Goal: Use online tool/utility: Utilize a website feature to perform a specific function

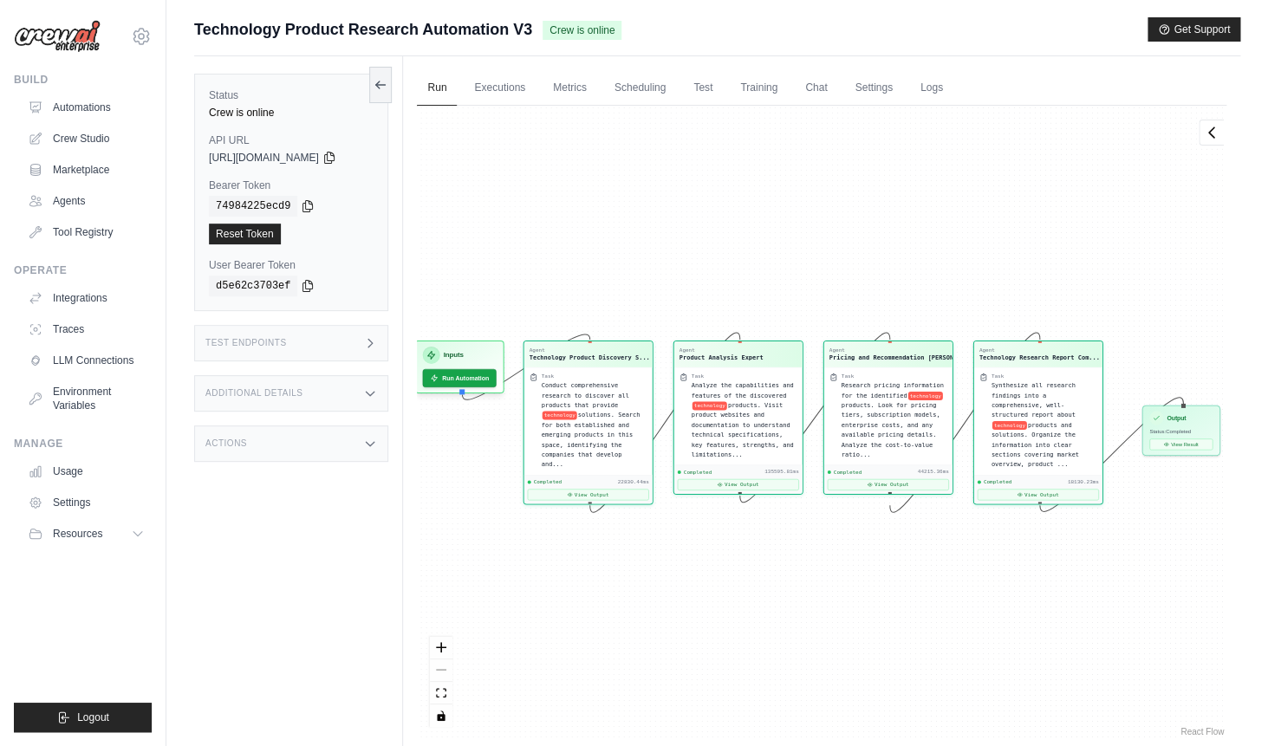
scroll to position [14467, 0]
click at [31, 41] on img at bounding box center [57, 36] width 87 height 33
click at [64, 41] on img at bounding box center [57, 36] width 87 height 33
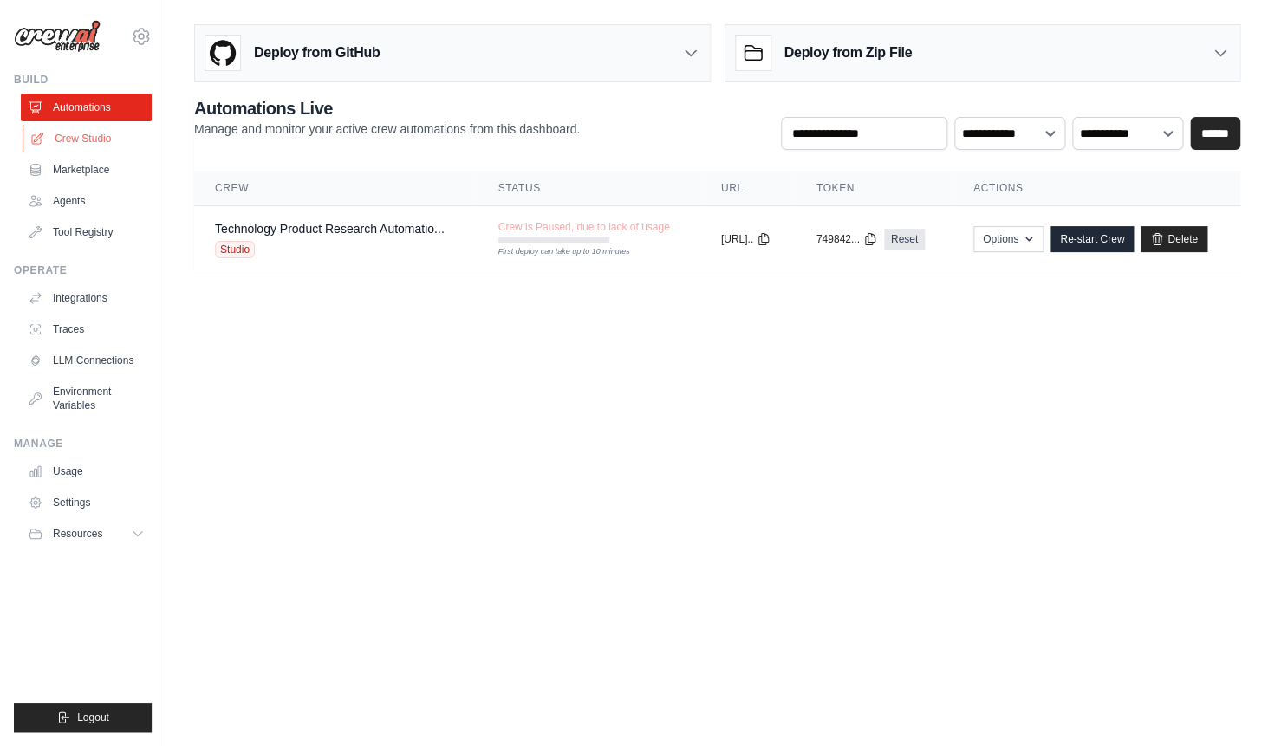
click at [120, 150] on link "Crew Studio" at bounding box center [88, 139] width 131 height 28
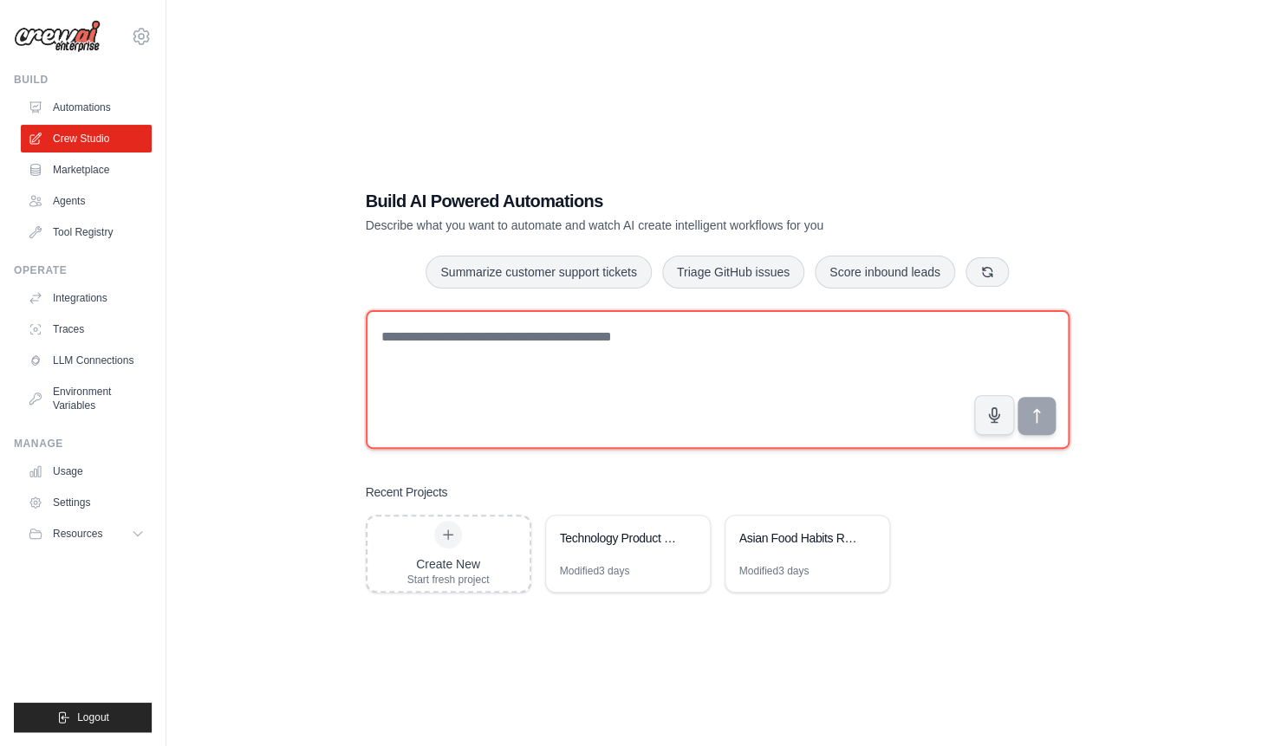
click at [509, 362] on textarea at bounding box center [718, 379] width 704 height 139
type textarea "*"
click at [584, 328] on textarea at bounding box center [718, 379] width 704 height 139
type textarea "*"
type textarea "**********"
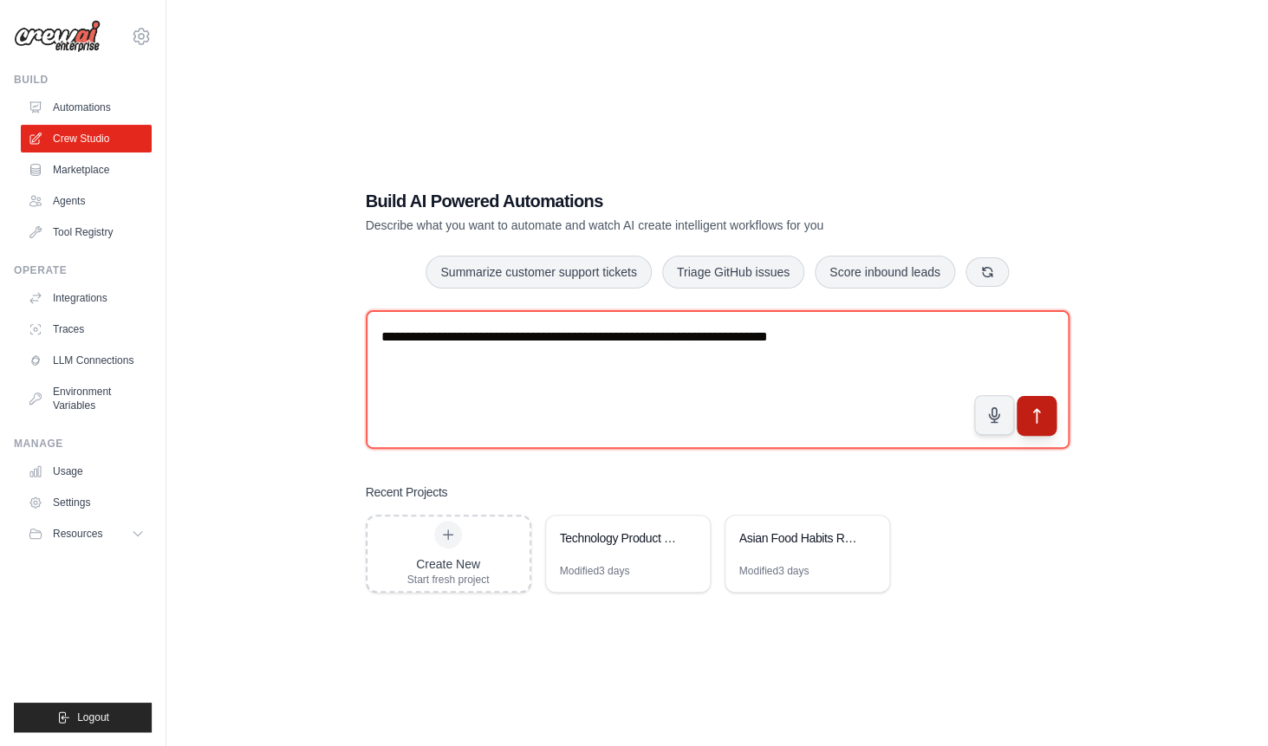
type textarea "**********"
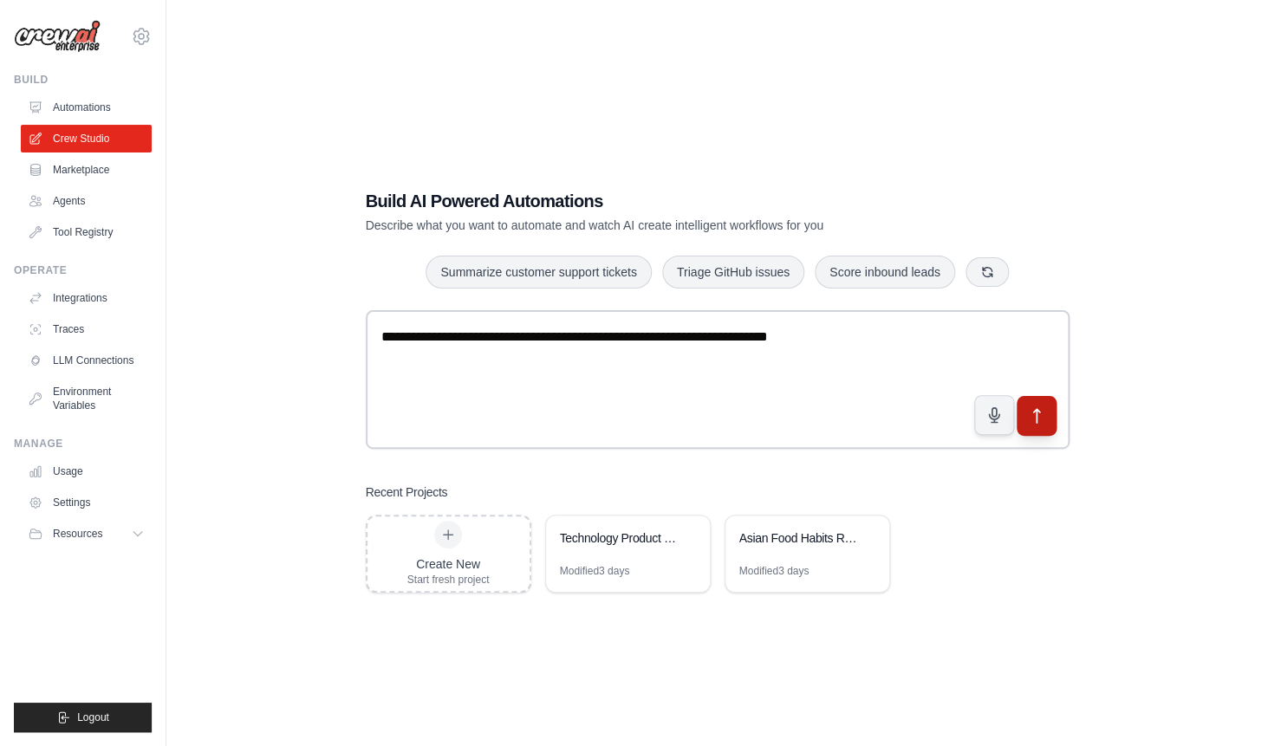
click at [1035, 413] on icon "submit" at bounding box center [1036, 416] width 6 height 14
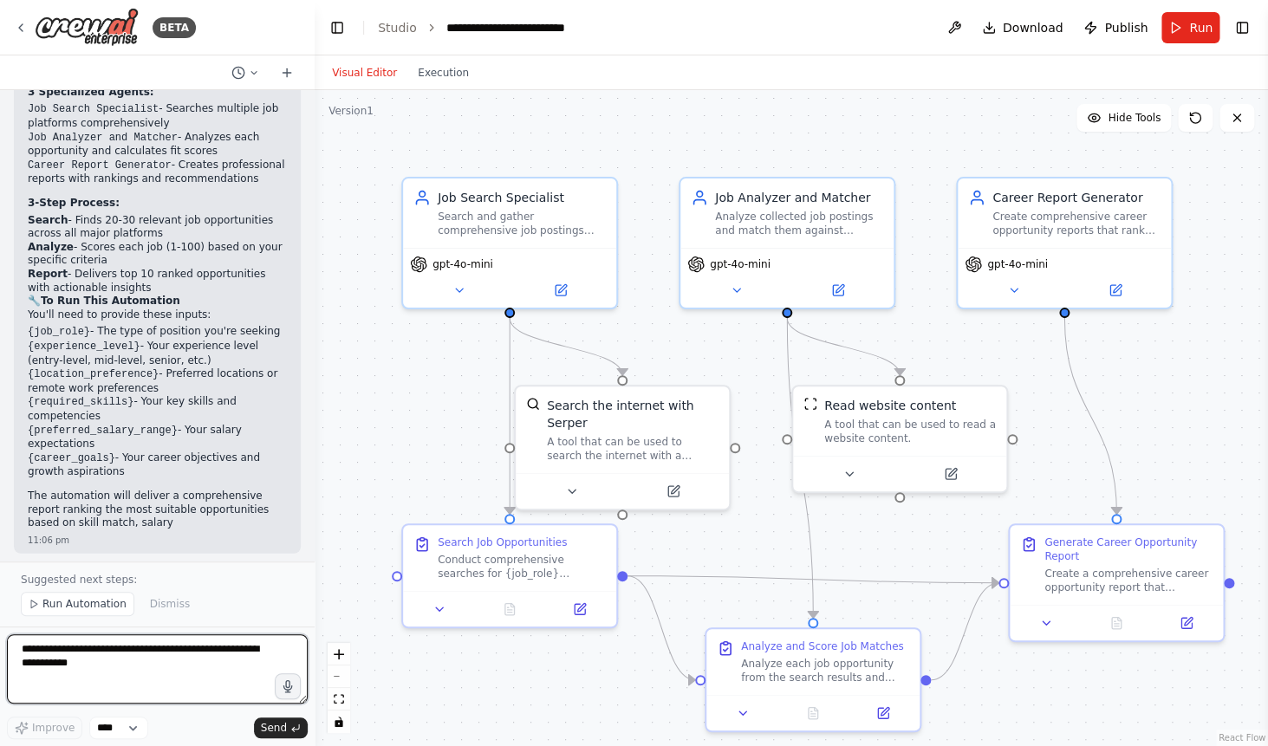
scroll to position [1665, 0]
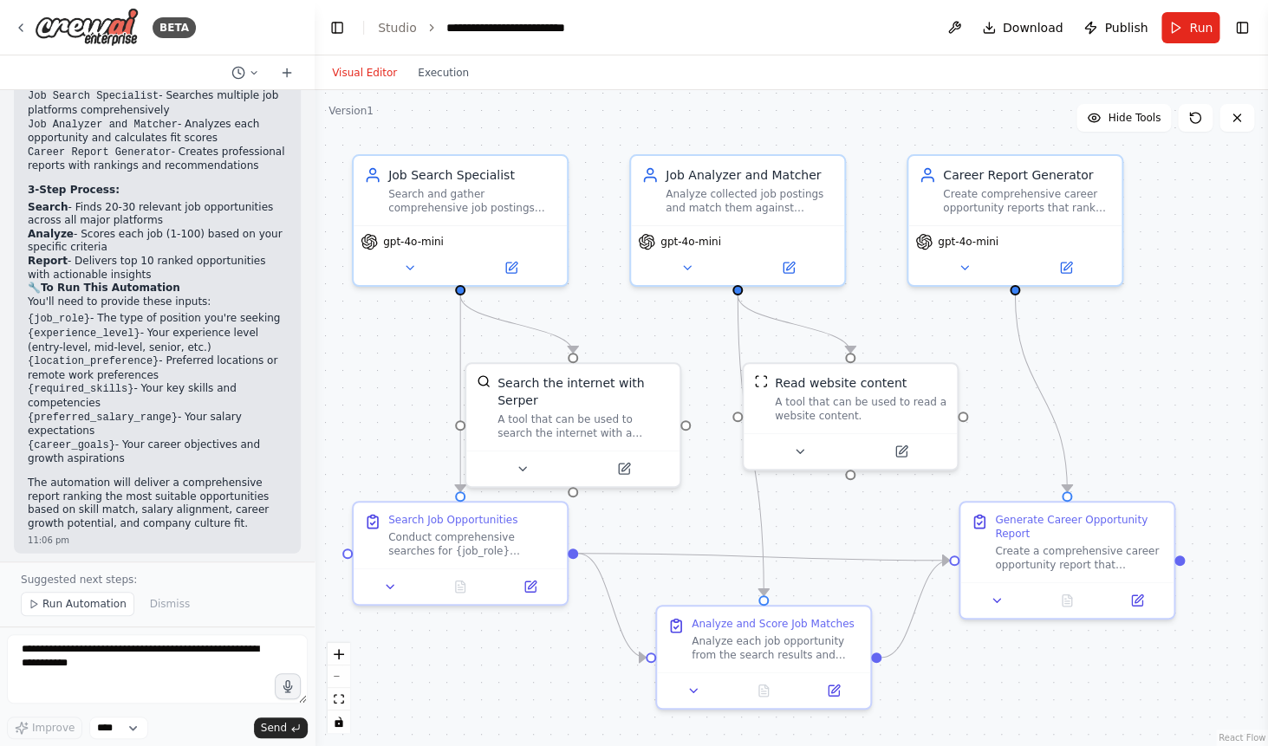
drag, startPoint x: 1233, startPoint y: 426, endPoint x: 1184, endPoint y: 404, distance: 54.3
click at [1184, 404] on div ".deletable-edge-delete-btn { width: 20px; height: 20px; border: 0px solid #ffff…" at bounding box center [791, 418] width 953 height 656
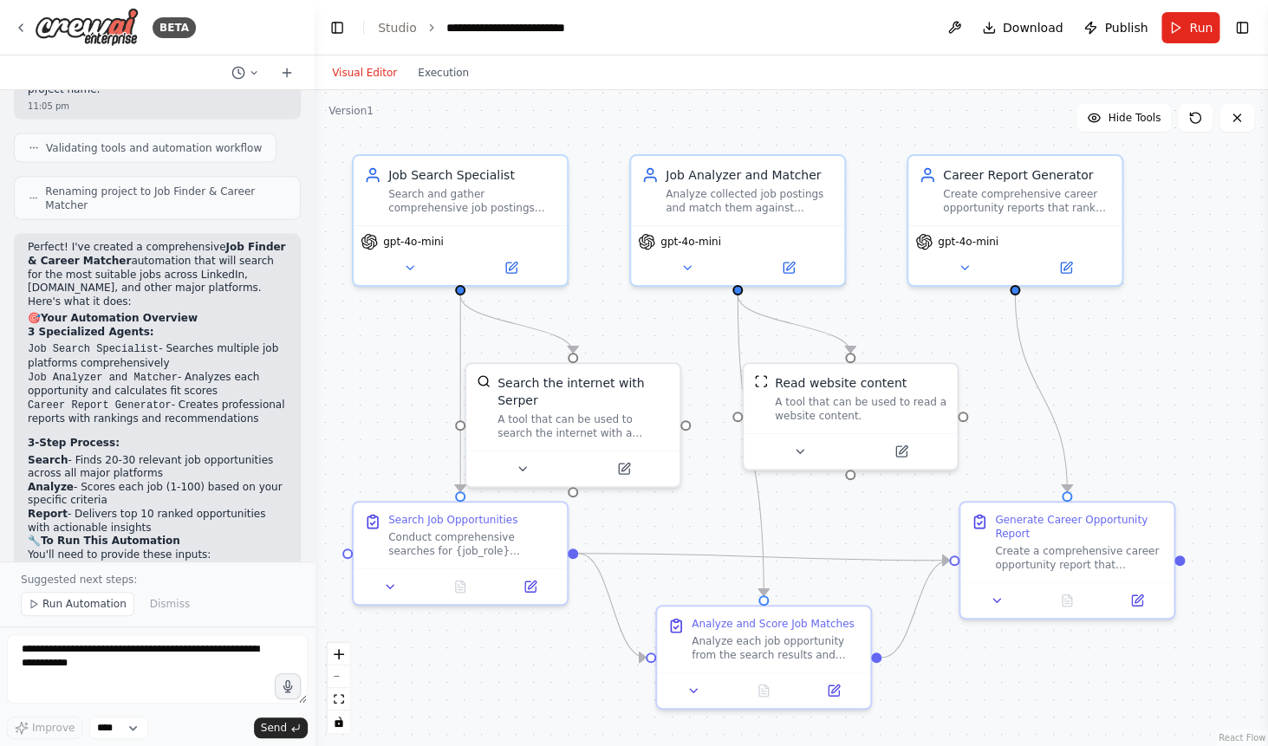
scroll to position [1413, 0]
click at [211, 325] on p "3 Specialized Agents:" at bounding box center [157, 332] width 259 height 14
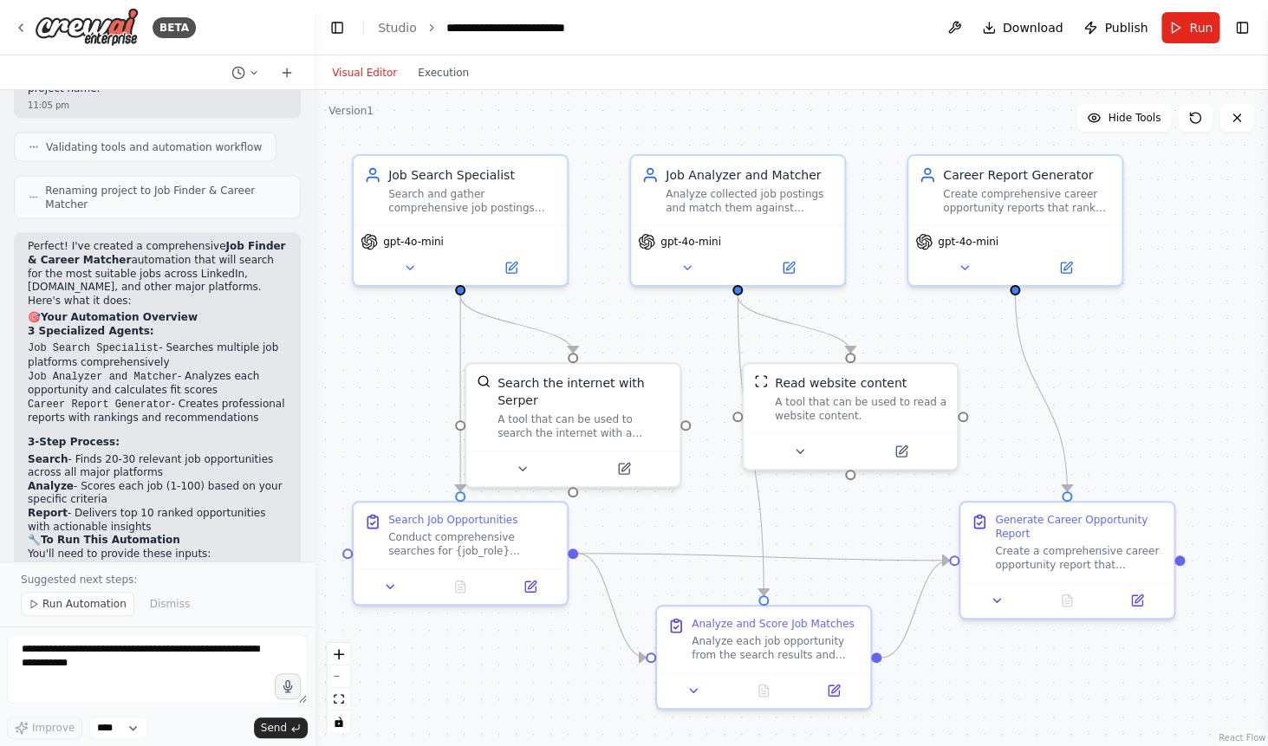
click at [154, 342] on code "Job Search Specialist" at bounding box center [93, 348] width 131 height 12
drag, startPoint x: 26, startPoint y: 176, endPoint x: 244, endPoint y: 547, distance: 430.4
click at [244, 547] on div "Perfect! I've created a comprehensive Job Finder & Career Matcher automation th…" at bounding box center [157, 519] width 287 height 573
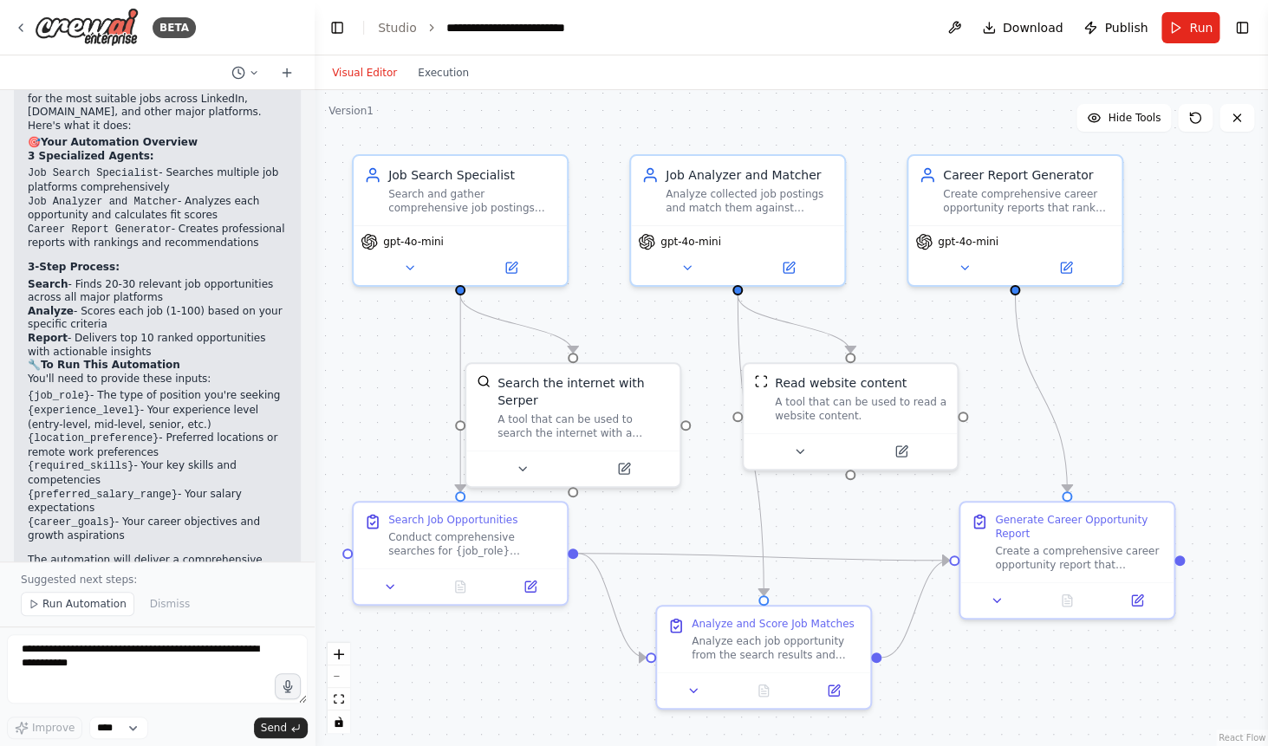
scroll to position [1665, 0]
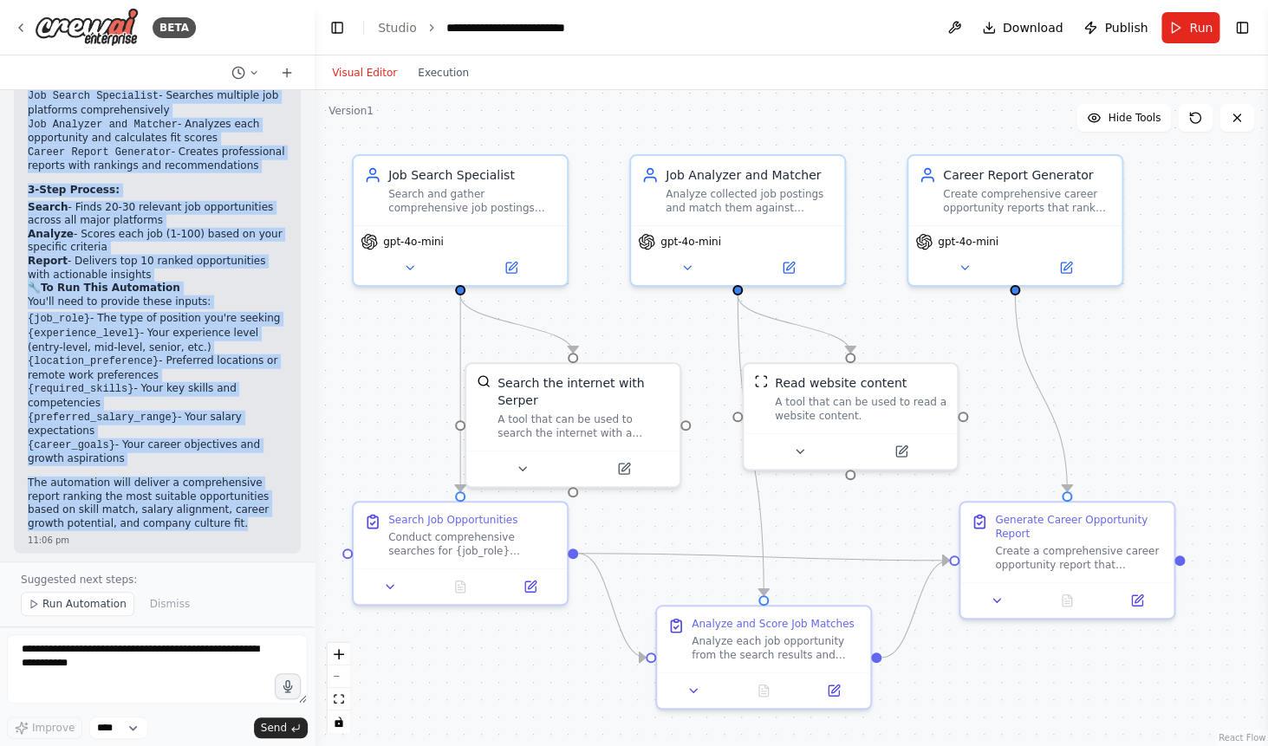
copy div "Perfect! I've created a comprehensive Job Finder & Career Matcher automation th…"
click at [1133, 314] on div ".deletable-edge-delete-btn { width: 20px; height: 20px; border: 0px solid #ffff…" at bounding box center [791, 418] width 953 height 656
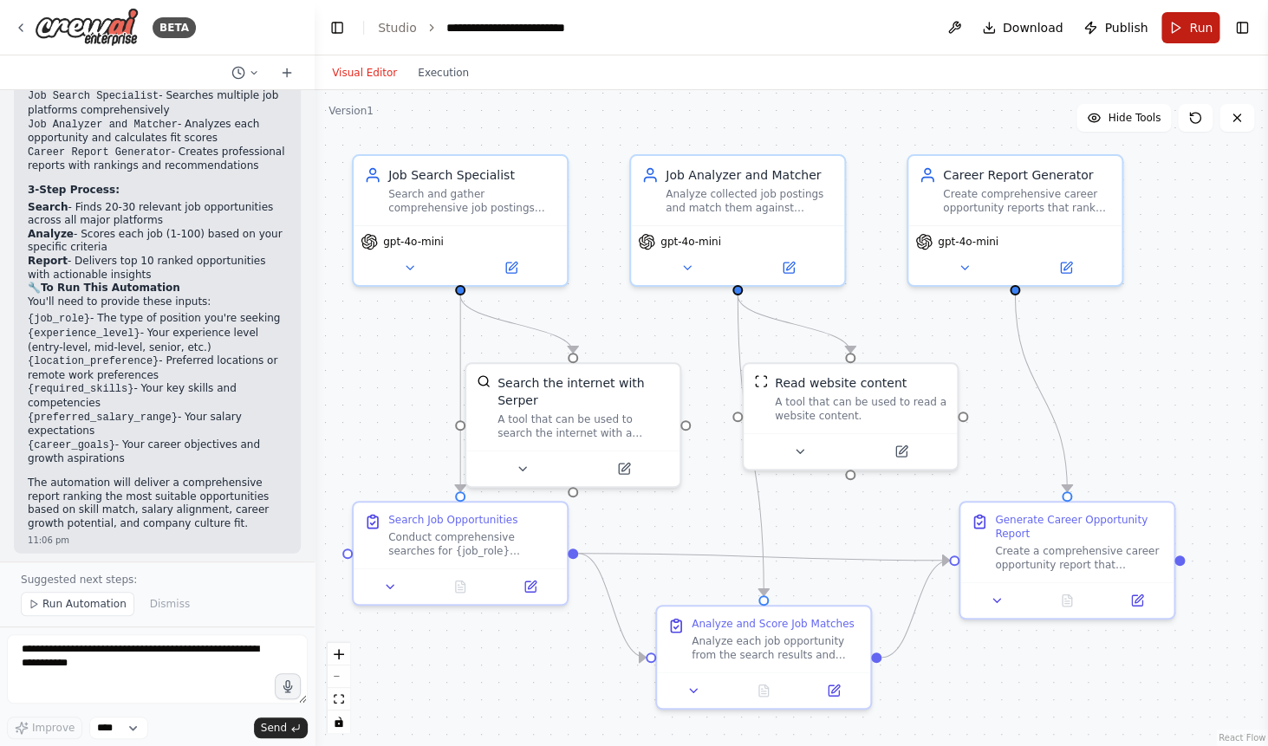
click at [1197, 13] on button "Run" at bounding box center [1190, 27] width 58 height 31
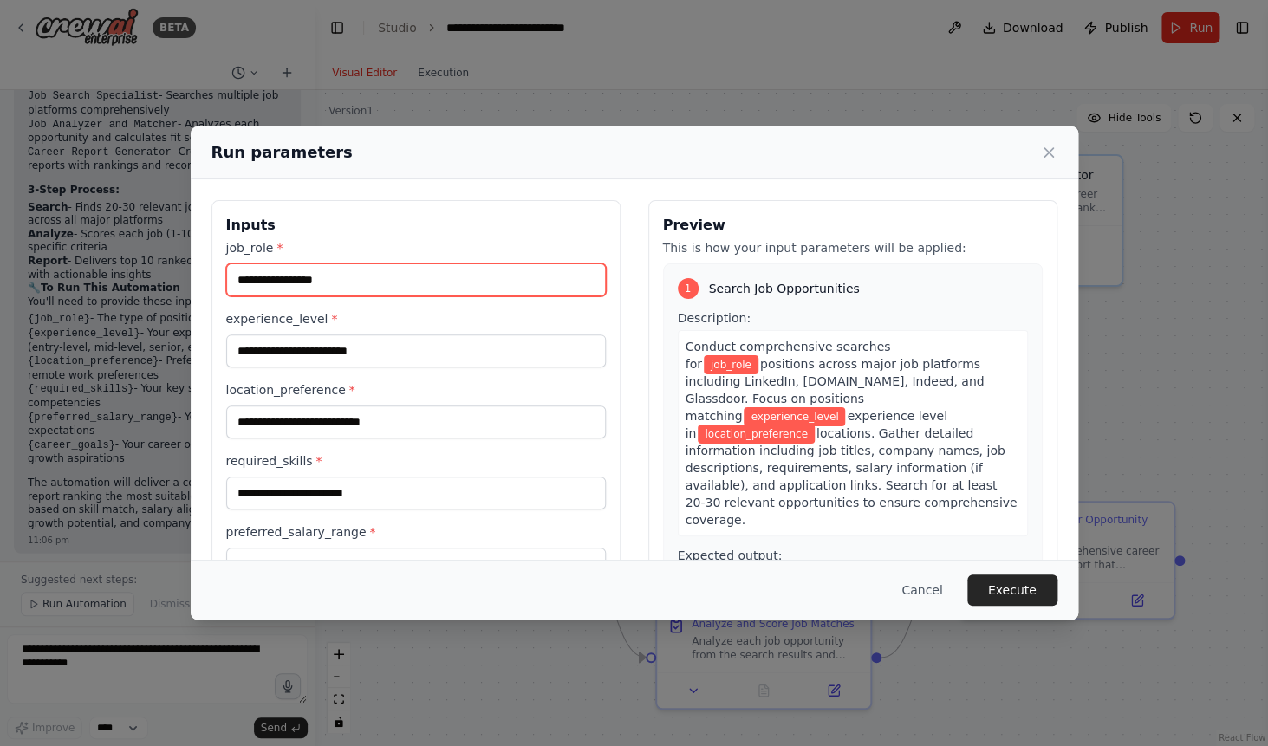
click at [552, 285] on input "job_role *" at bounding box center [416, 279] width 380 height 33
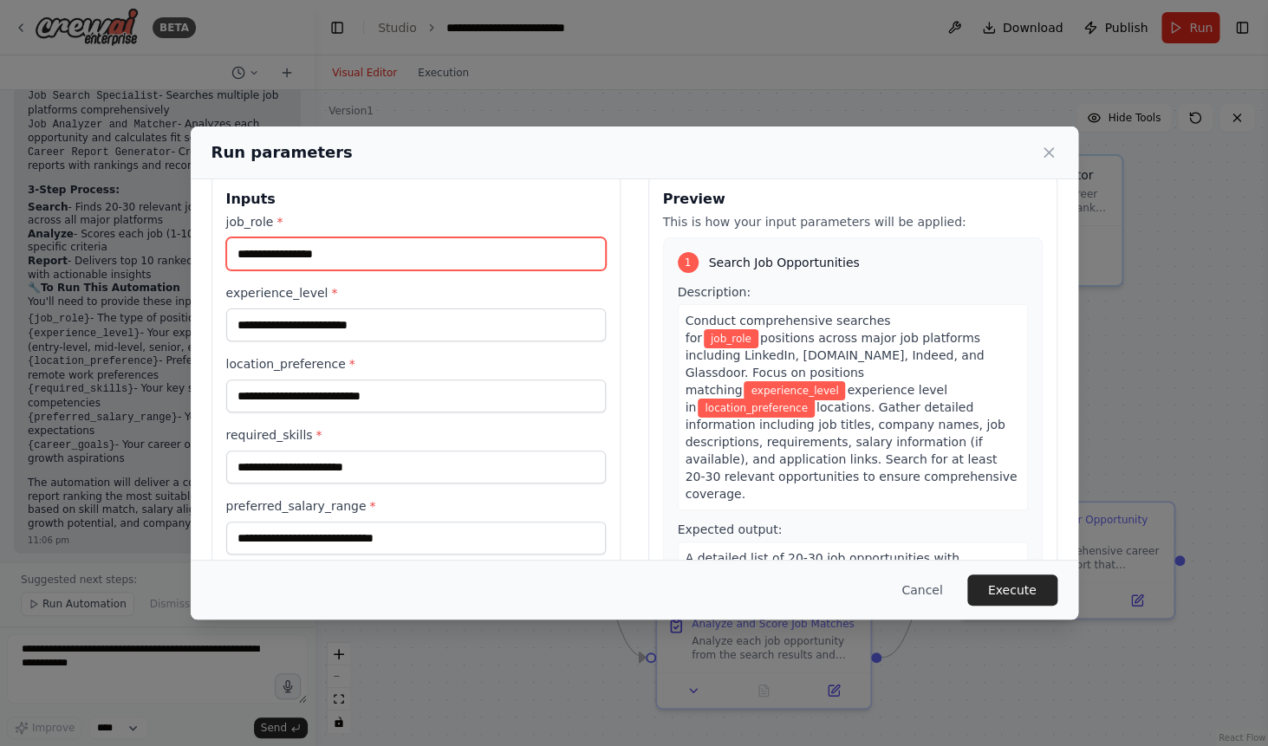
scroll to position [0, 0]
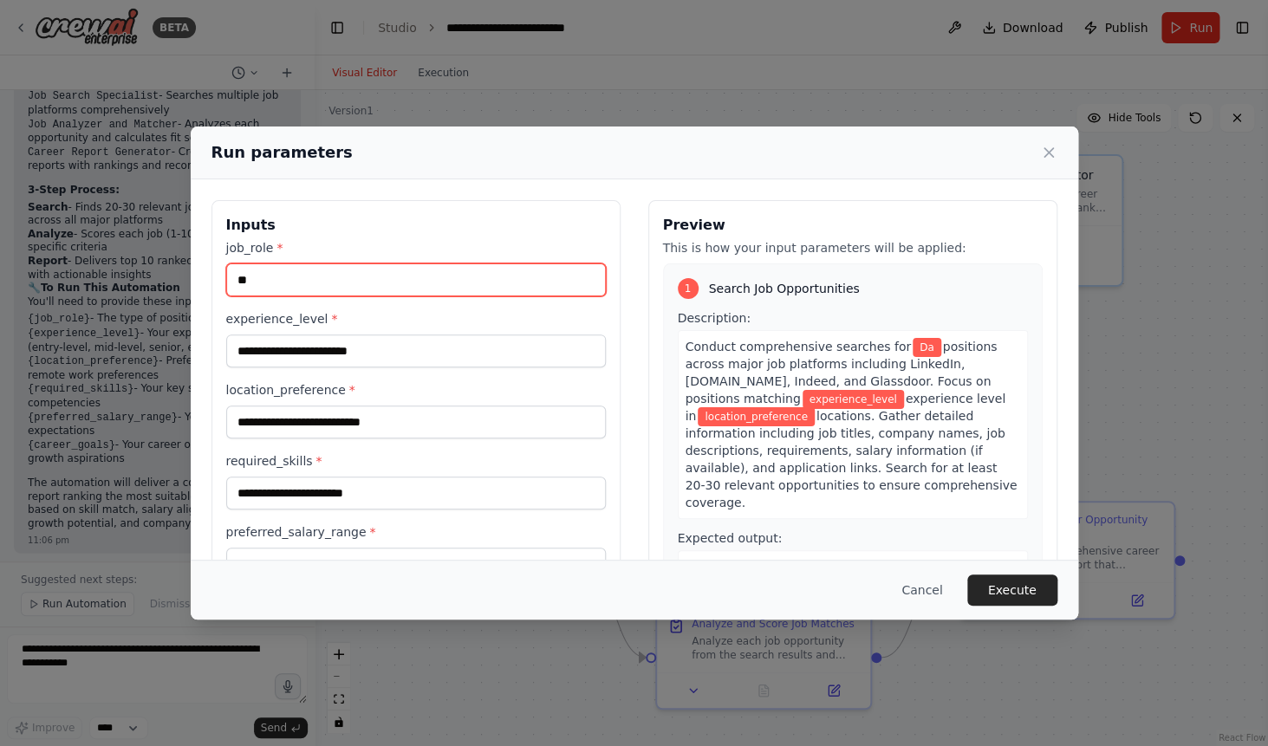
type input "*"
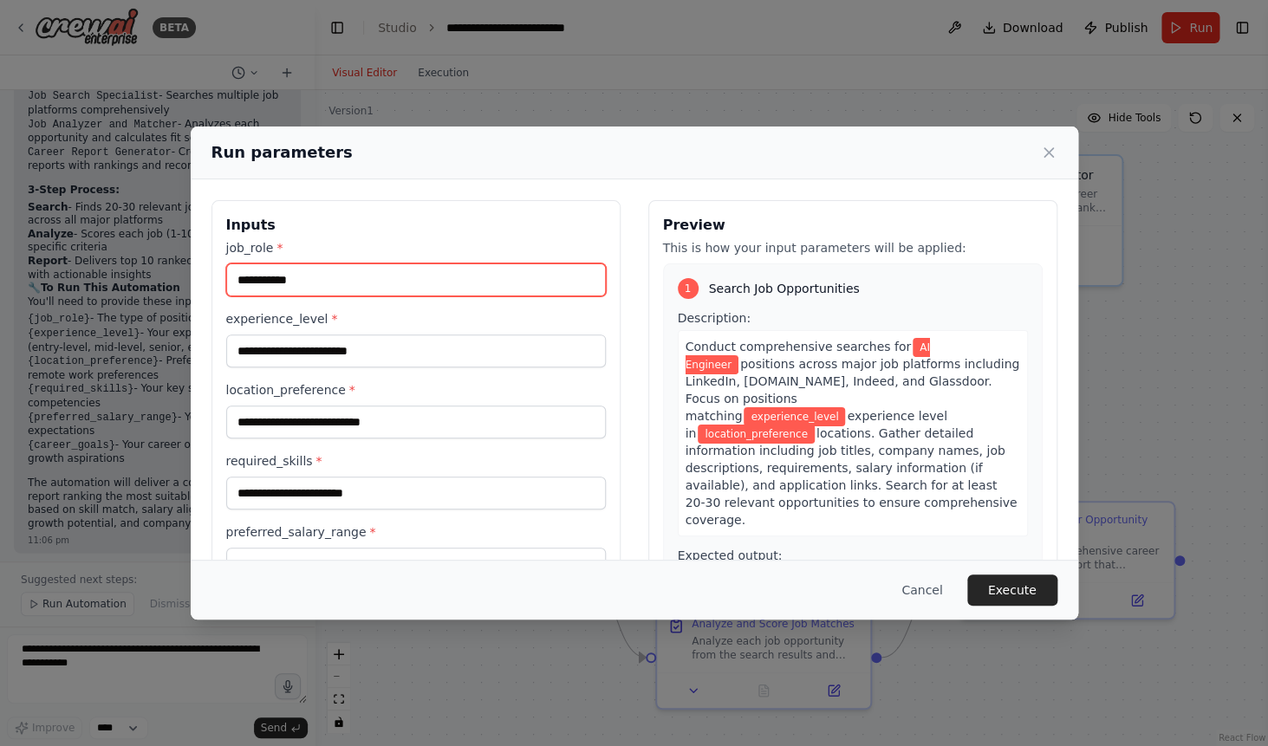
type input "**********"
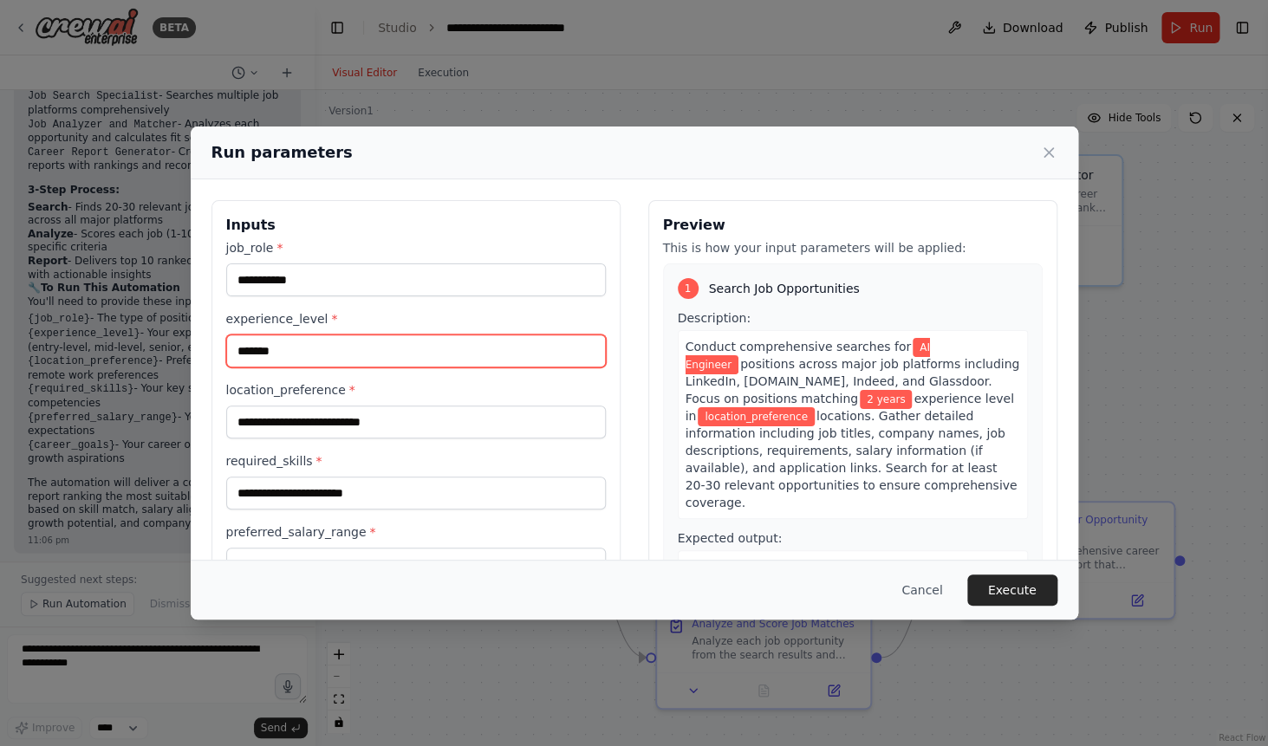
type input "*******"
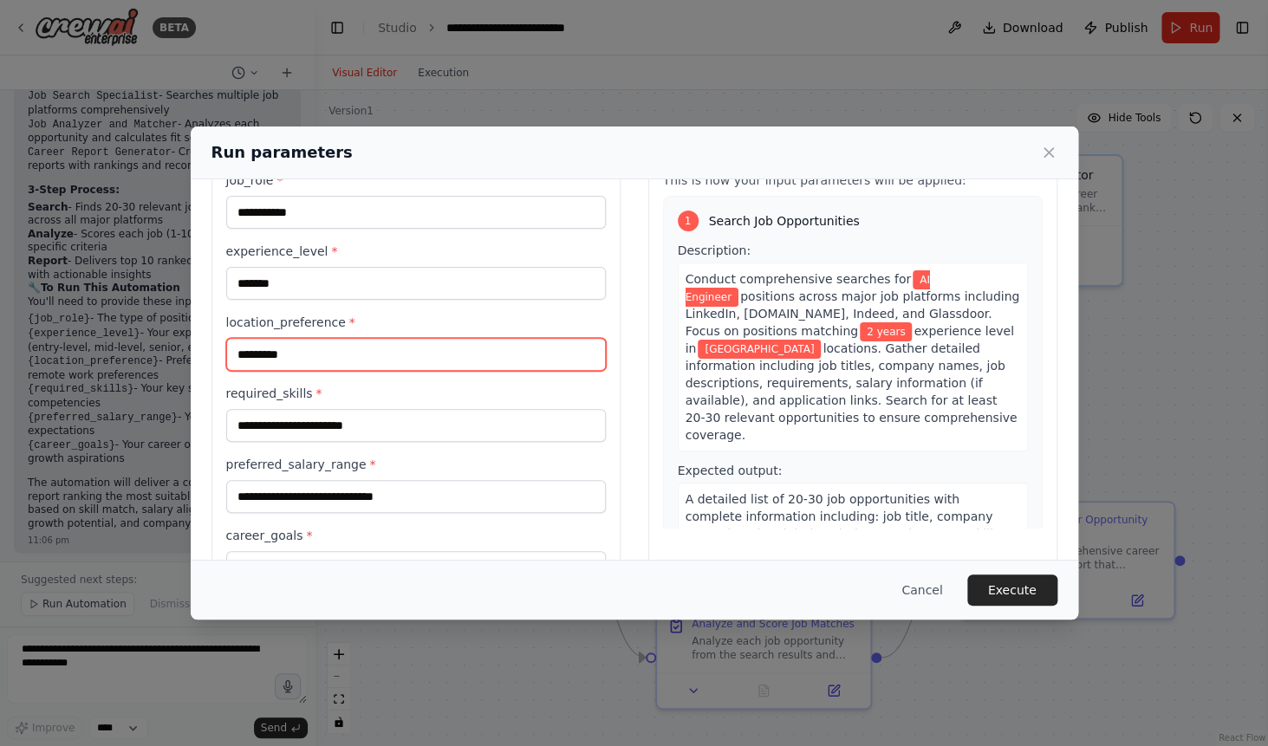
scroll to position [69, 0]
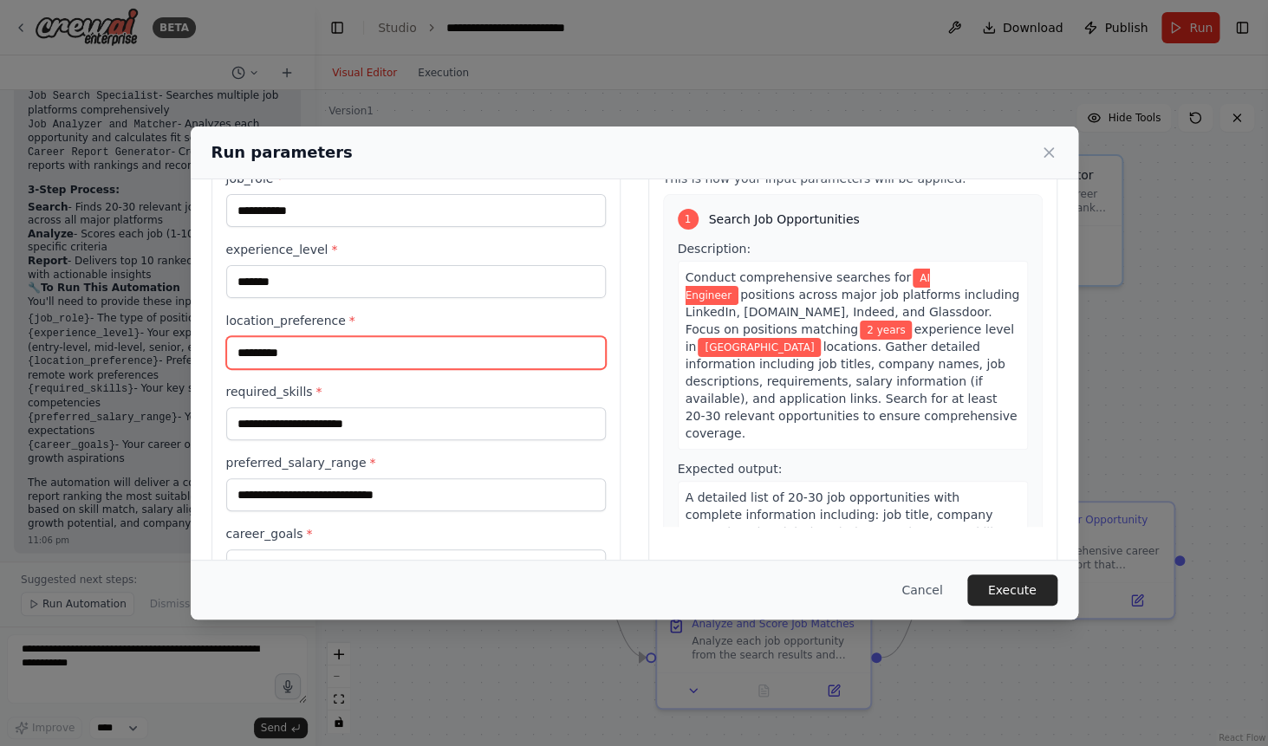
type input "*********"
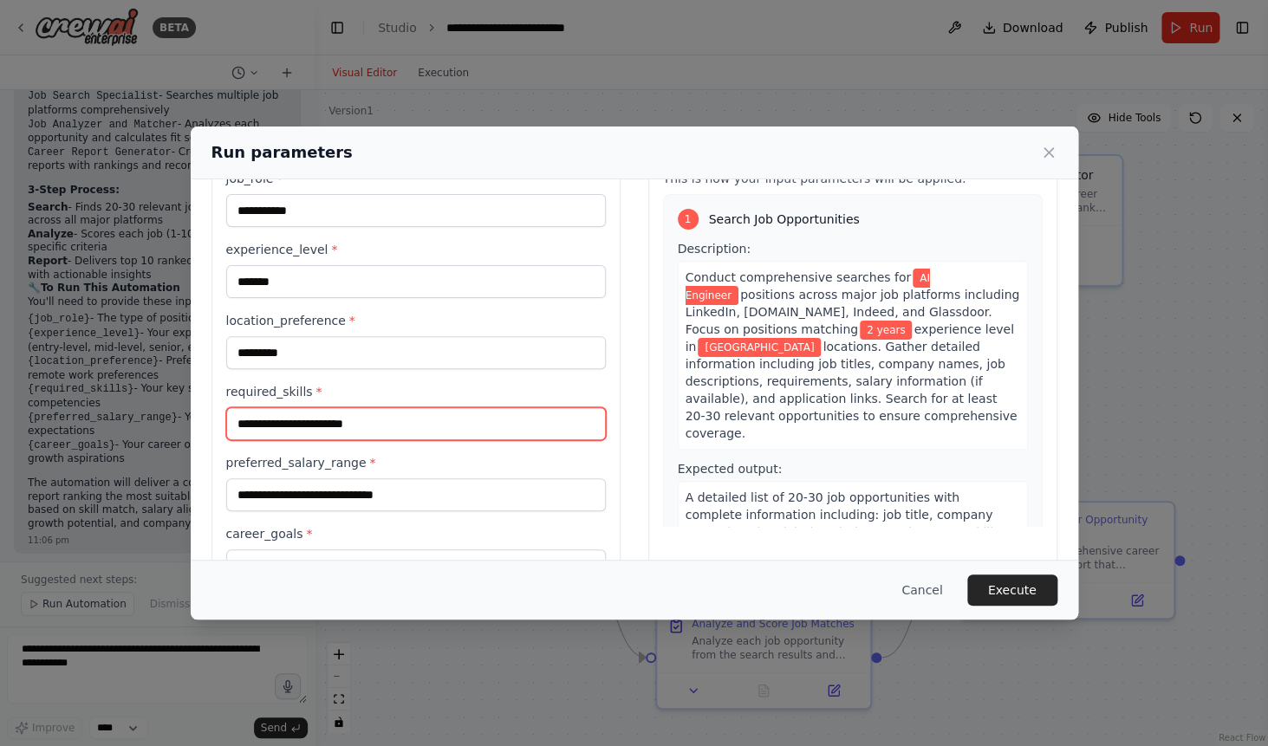
click at [435, 417] on input "required_skills *" at bounding box center [416, 423] width 380 height 33
type input "**"
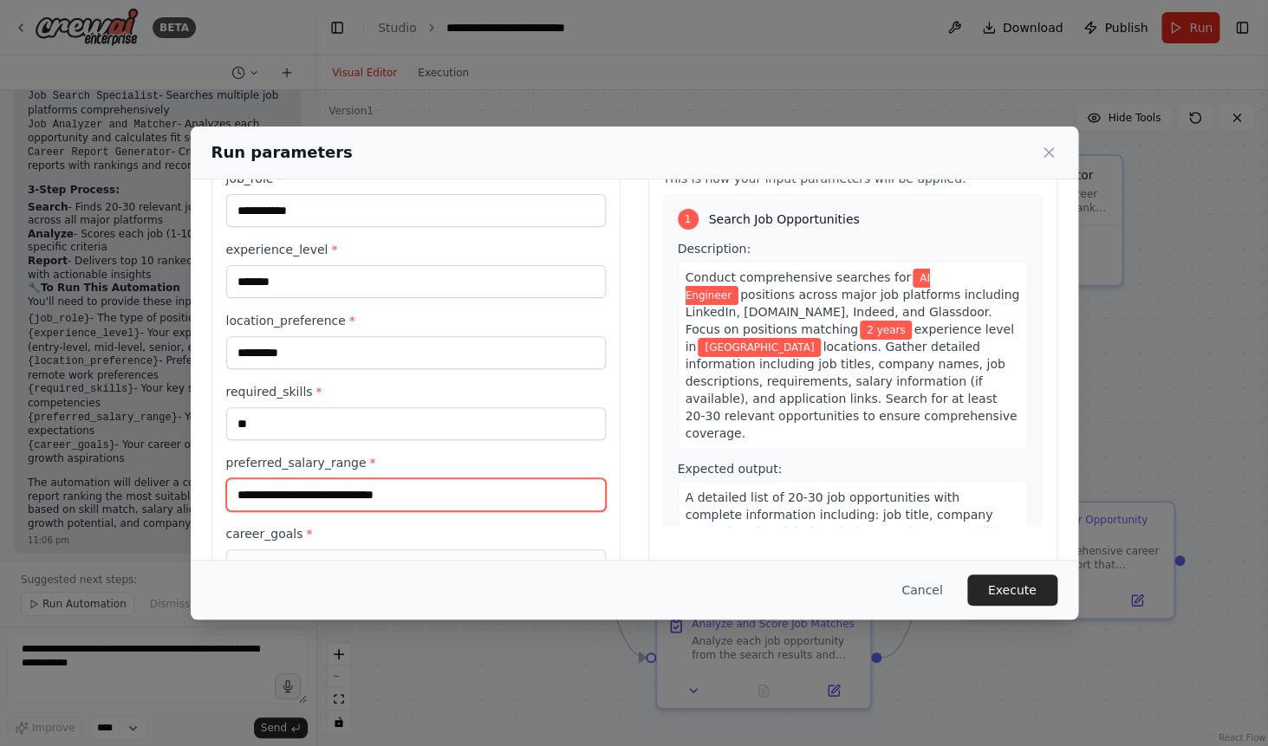
click at [406, 494] on input "preferred_salary_range *" at bounding box center [416, 494] width 380 height 33
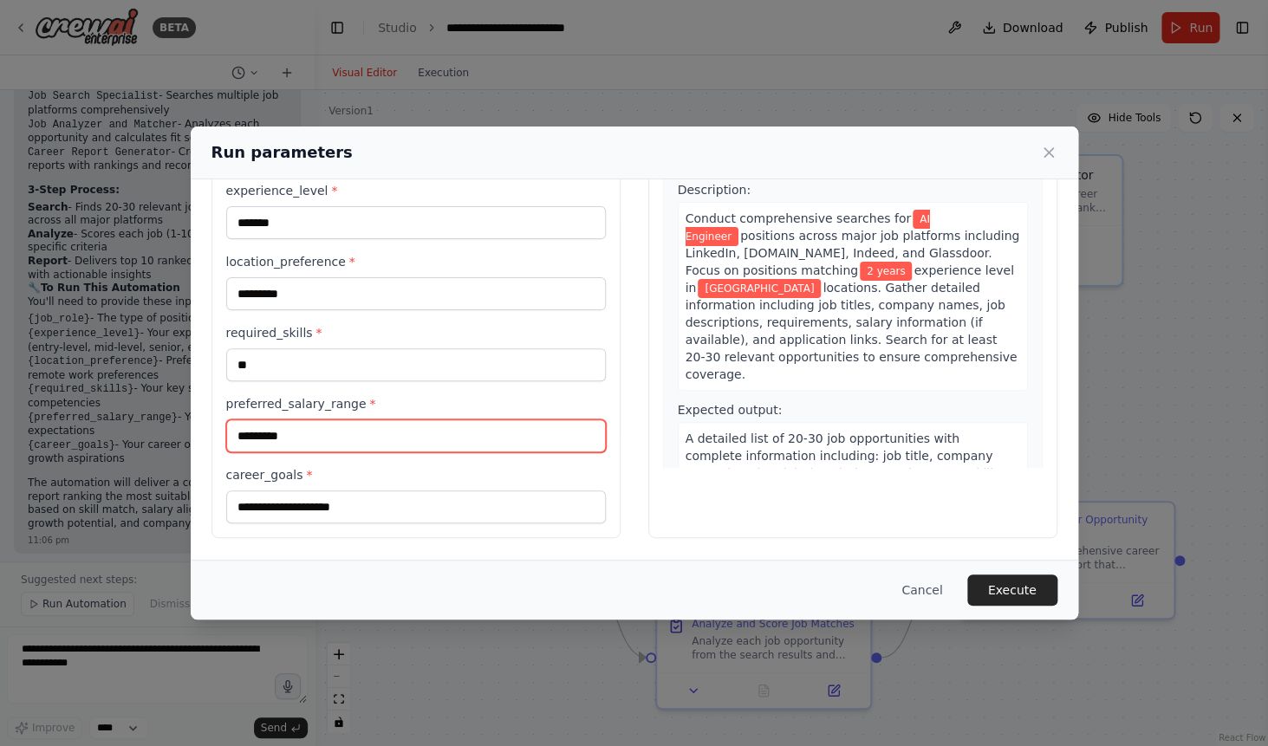
type input "*********"
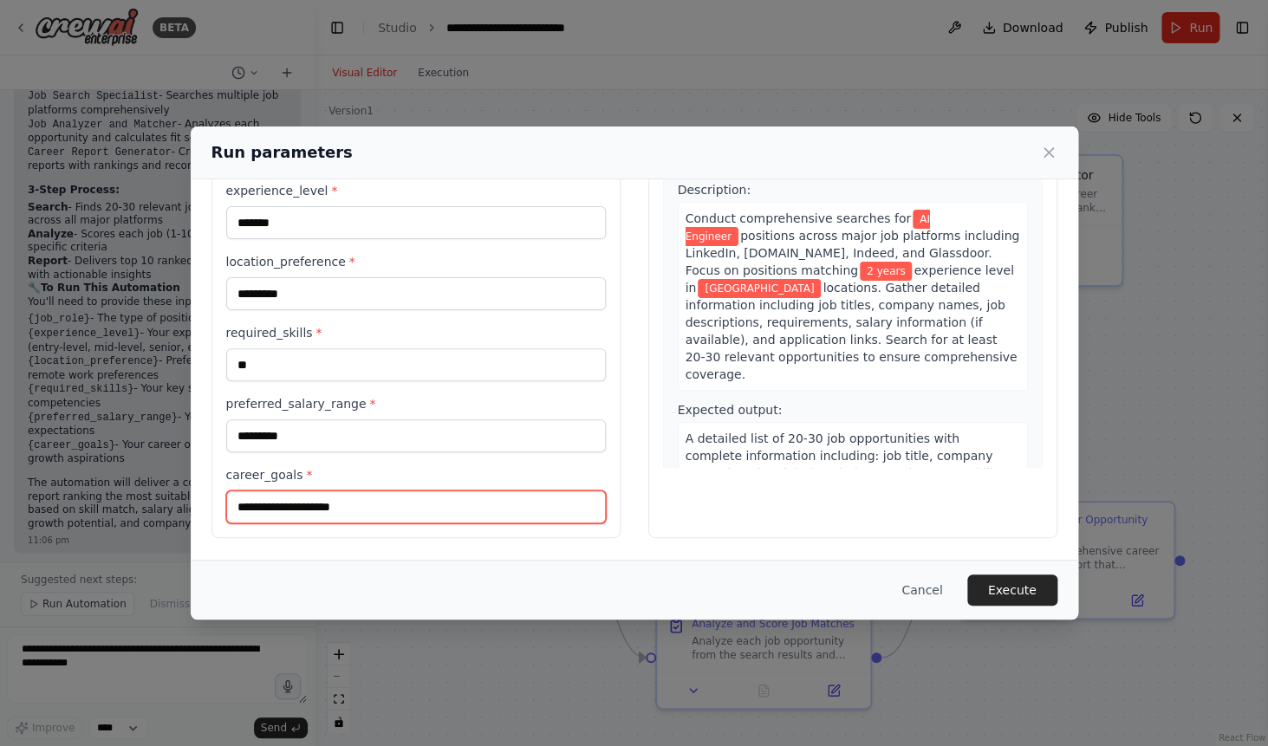
click at [325, 508] on input "career_goals *" at bounding box center [416, 506] width 380 height 33
type input "**"
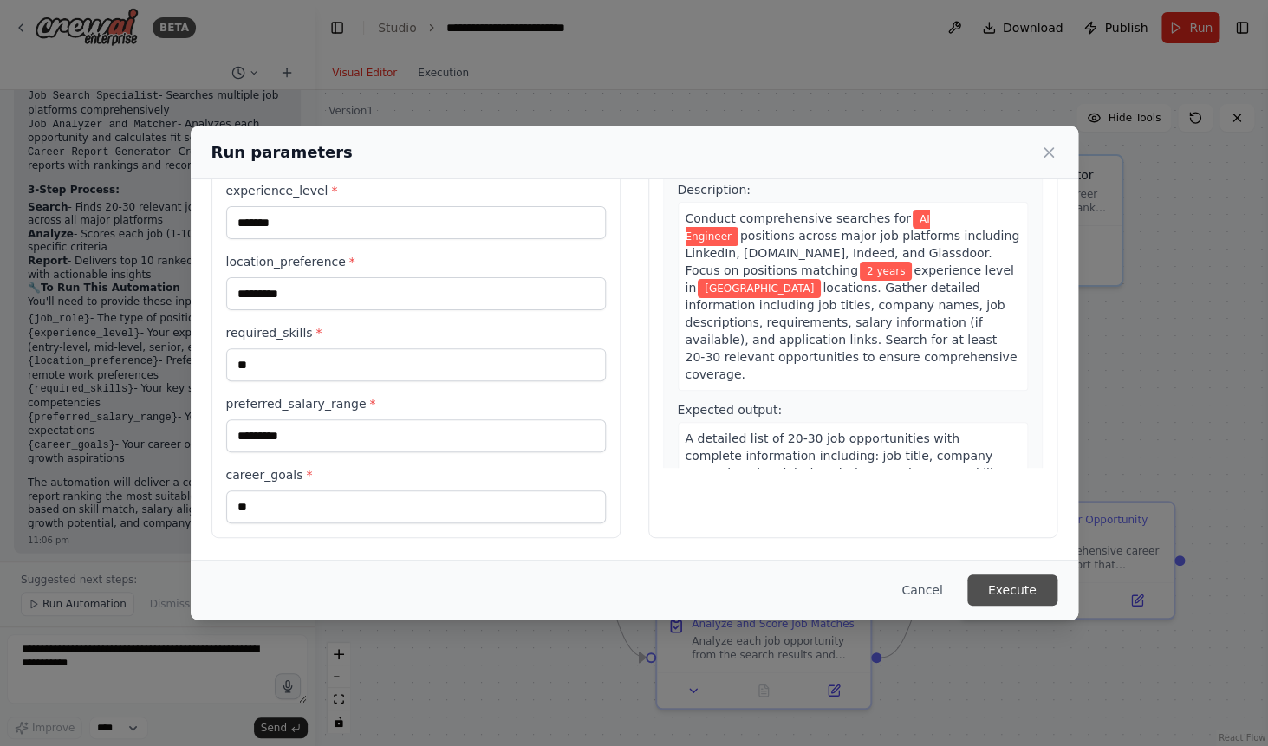
click at [1026, 597] on button "Execute" at bounding box center [1012, 589] width 90 height 31
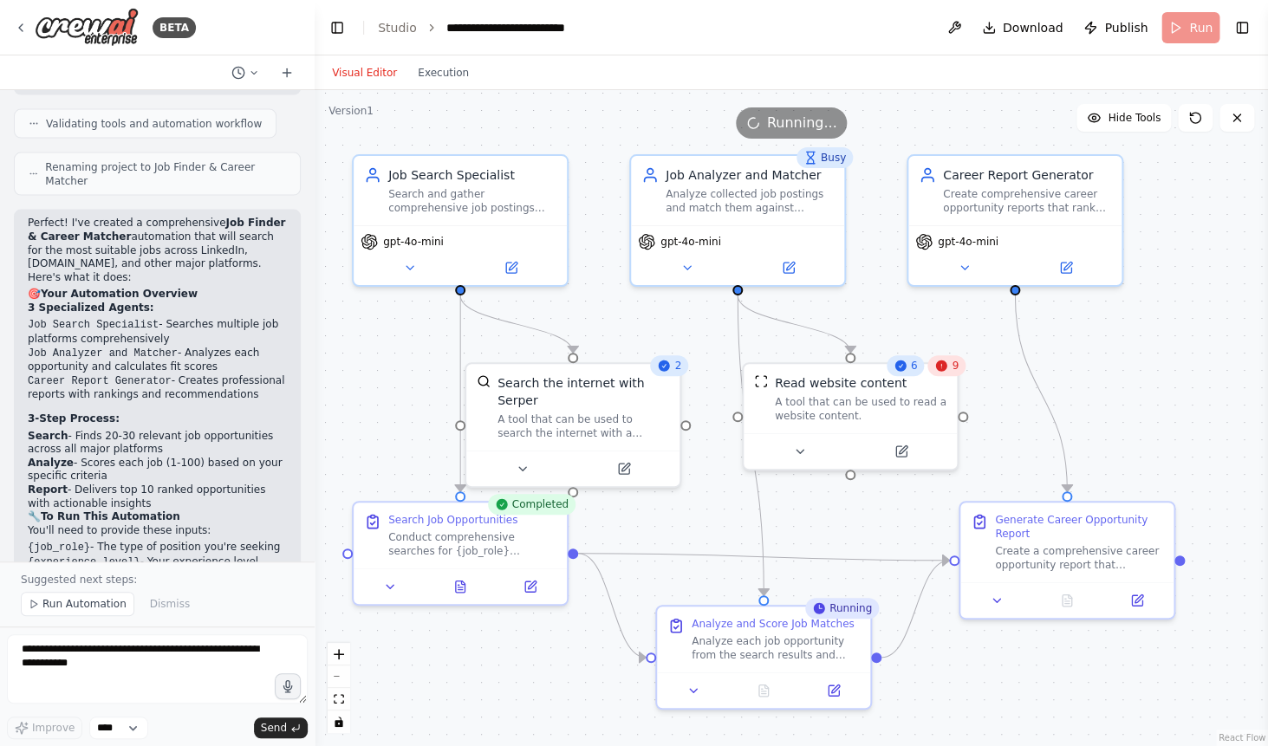
scroll to position [1434, 0]
drag, startPoint x: 217, startPoint y: 158, endPoint x: 142, endPoint y: 199, distance: 85.3
click at [142, 219] on p "Perfect! I've created a comprehensive Job Finder & Career Matcher automation th…" at bounding box center [157, 253] width 259 height 68
copy p "Job Finder & Career Matcher automation that will search for the most suitable j…"
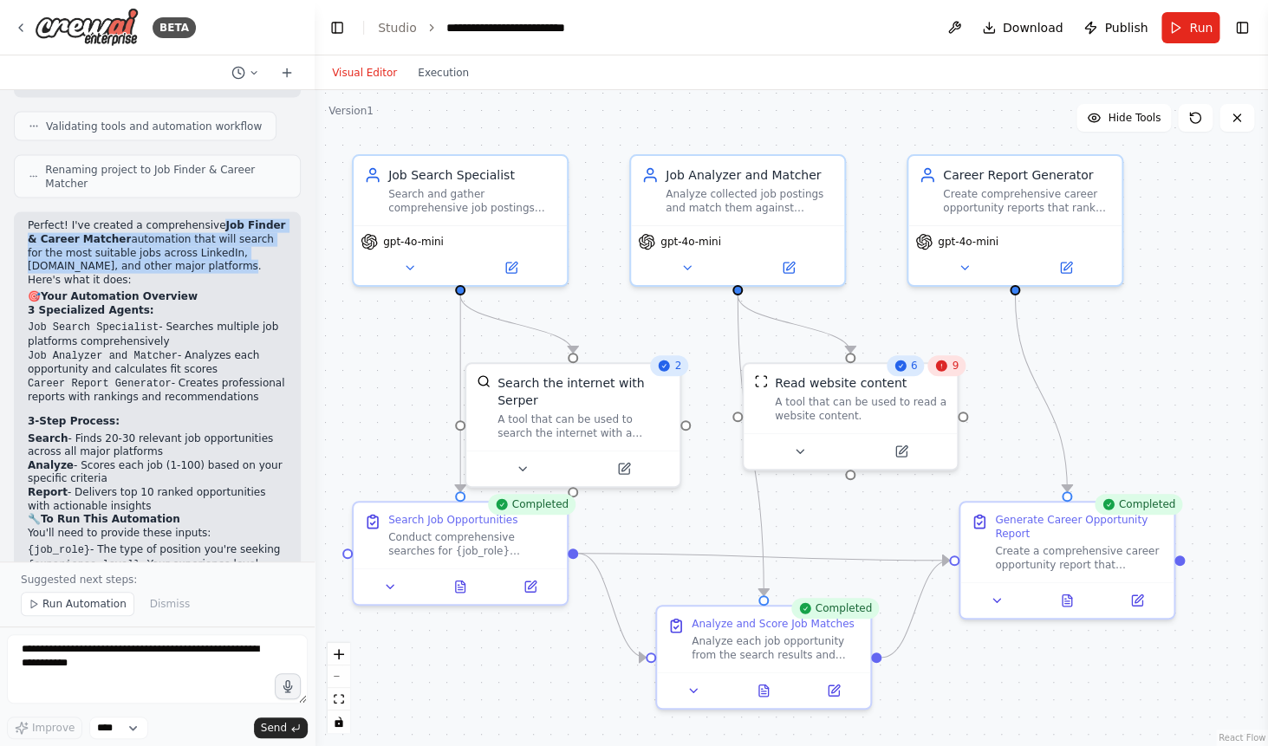
click at [167, 349] on li "Job Analyzer and Matcher - Analyzes each opportunity and calculates fit scores" at bounding box center [157, 363] width 259 height 28
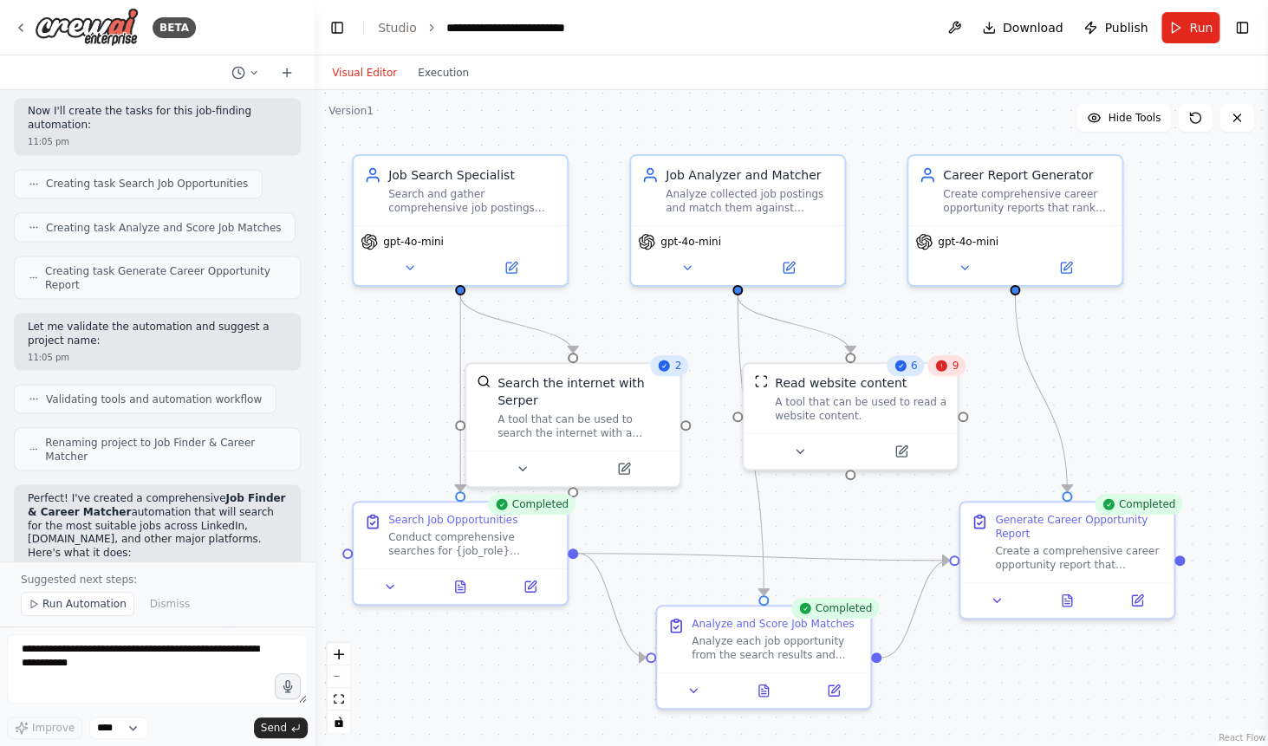
scroll to position [1135, 0]
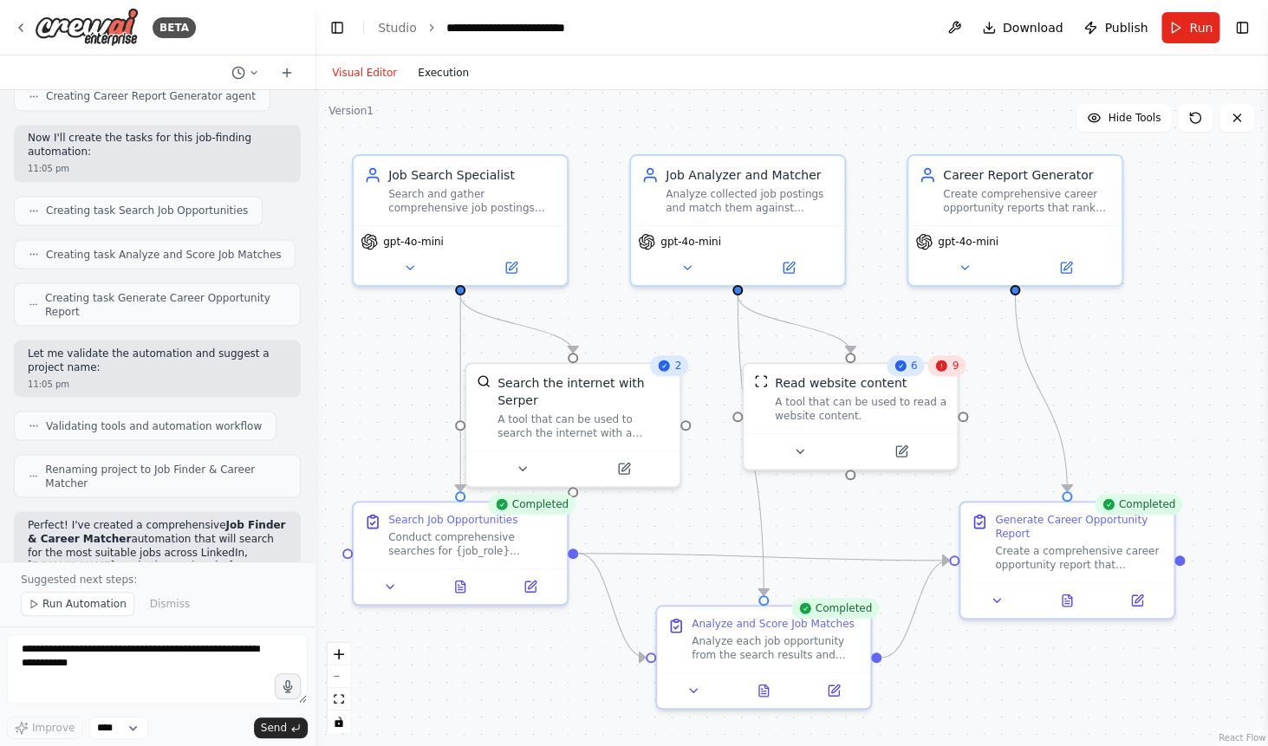
click at [450, 66] on button "Execution" at bounding box center [443, 72] width 72 height 21
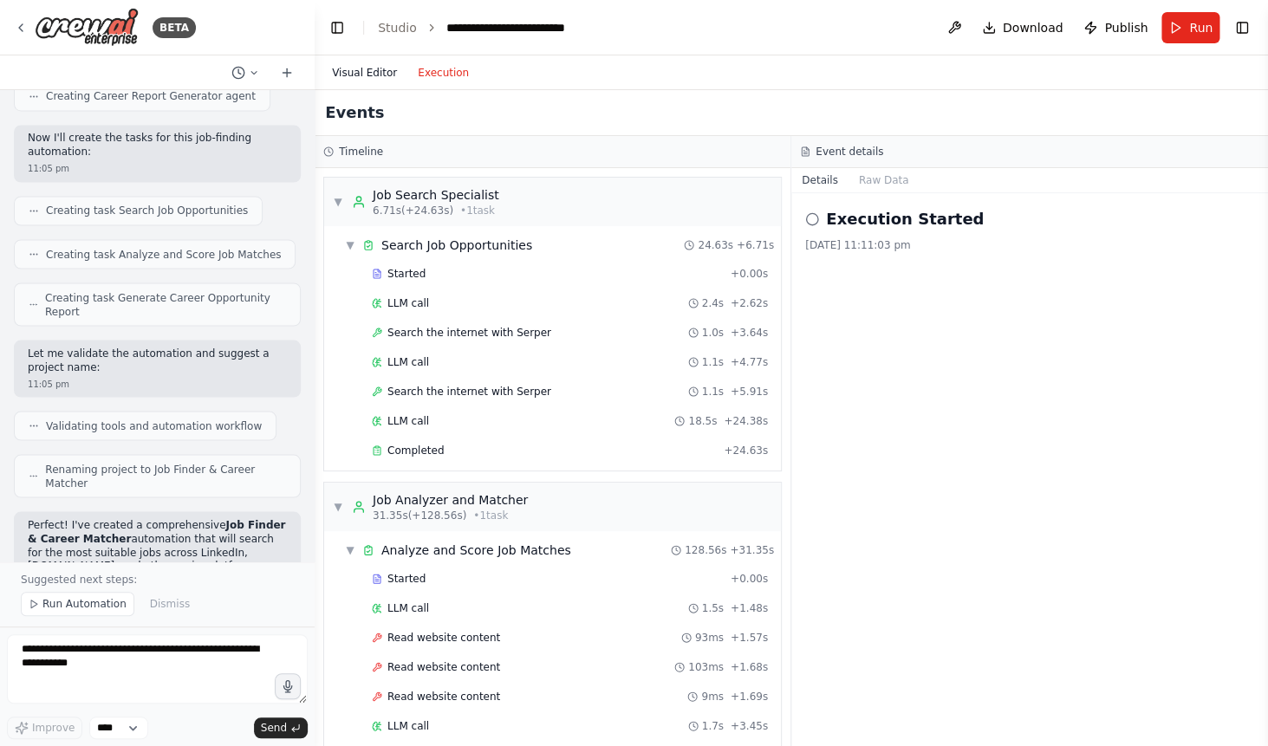
click at [361, 66] on button "Visual Editor" at bounding box center [364, 72] width 86 height 21
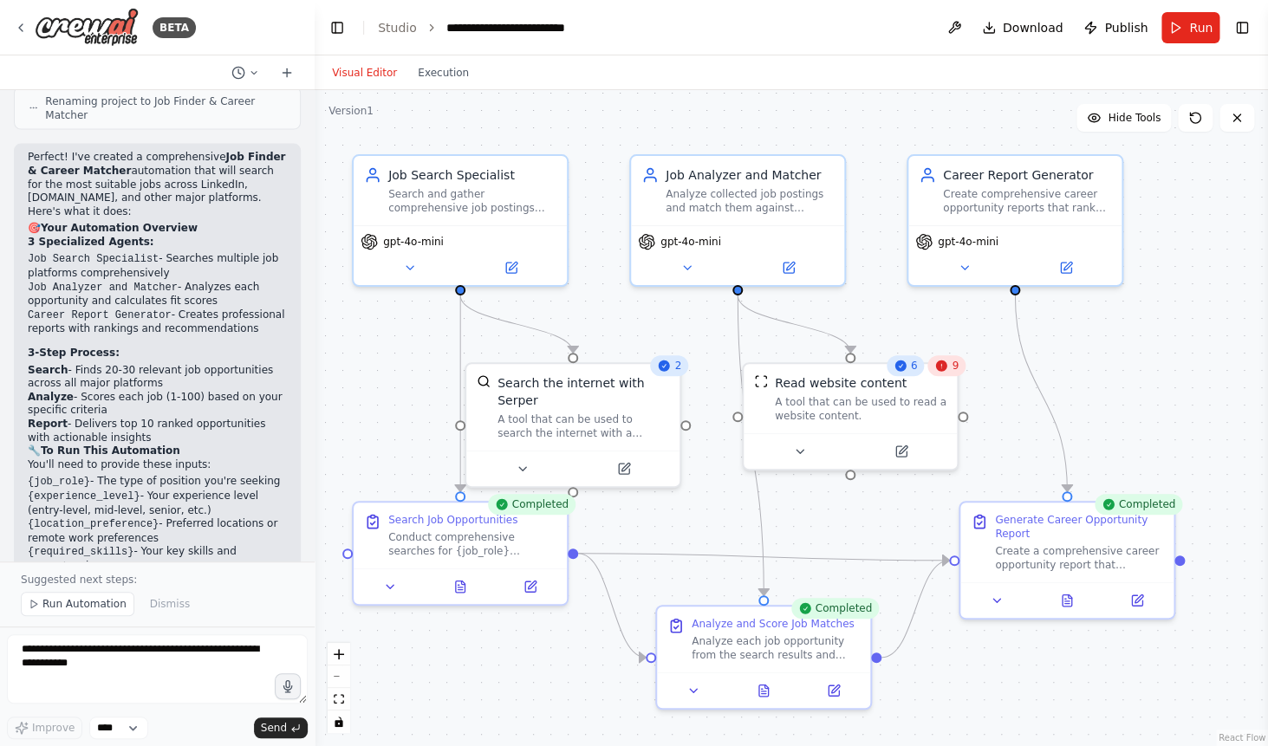
scroll to position [1665, 0]
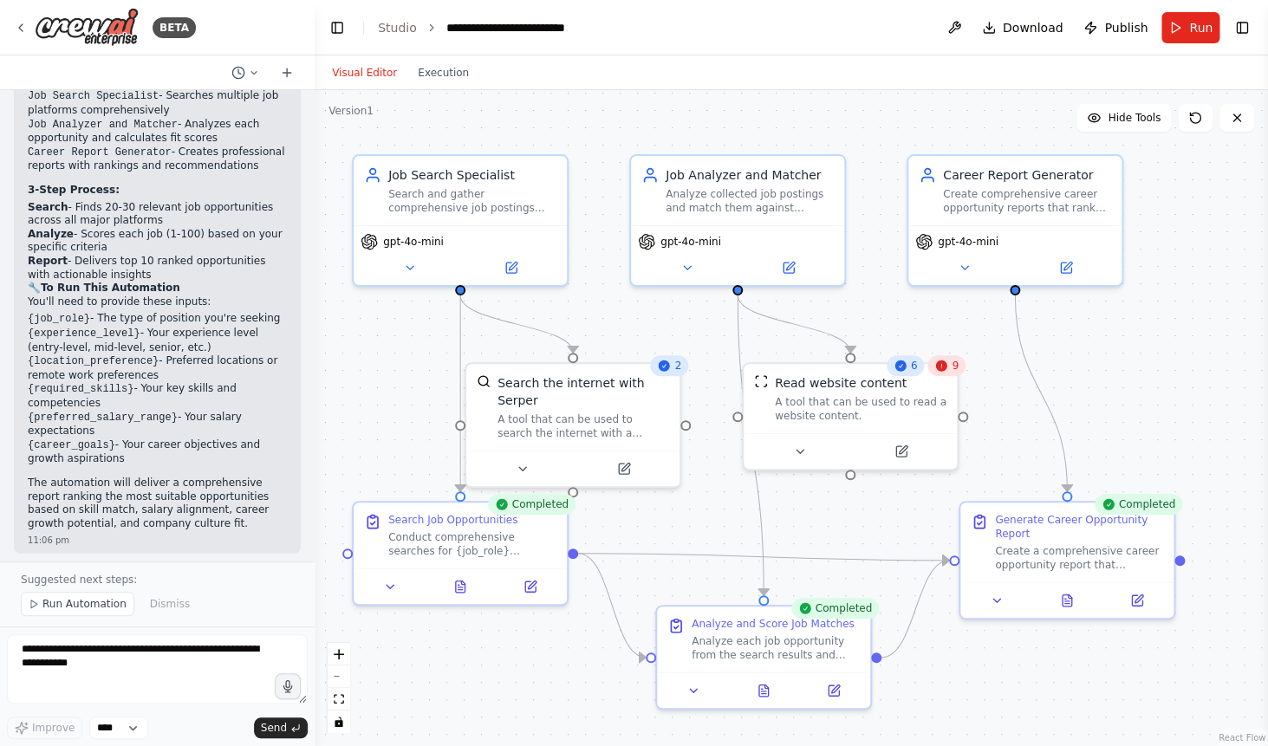
drag, startPoint x: 137, startPoint y: 373, endPoint x: 23, endPoint y: 221, distance: 189.9
click at [23, 221] on div "Perfect! I've created a comprehensive Job Finder & Career Matcher automation th…" at bounding box center [157, 267] width 287 height 573
copy div "You'll need to provide these inputs: {job_role} - The type of position you're s…"
click at [179, 255] on li "Report - Delivers top 10 ranked opportunities with actionable insights" at bounding box center [157, 268] width 259 height 27
drag, startPoint x: 132, startPoint y: 188, endPoint x: 22, endPoint y: 107, distance: 136.4
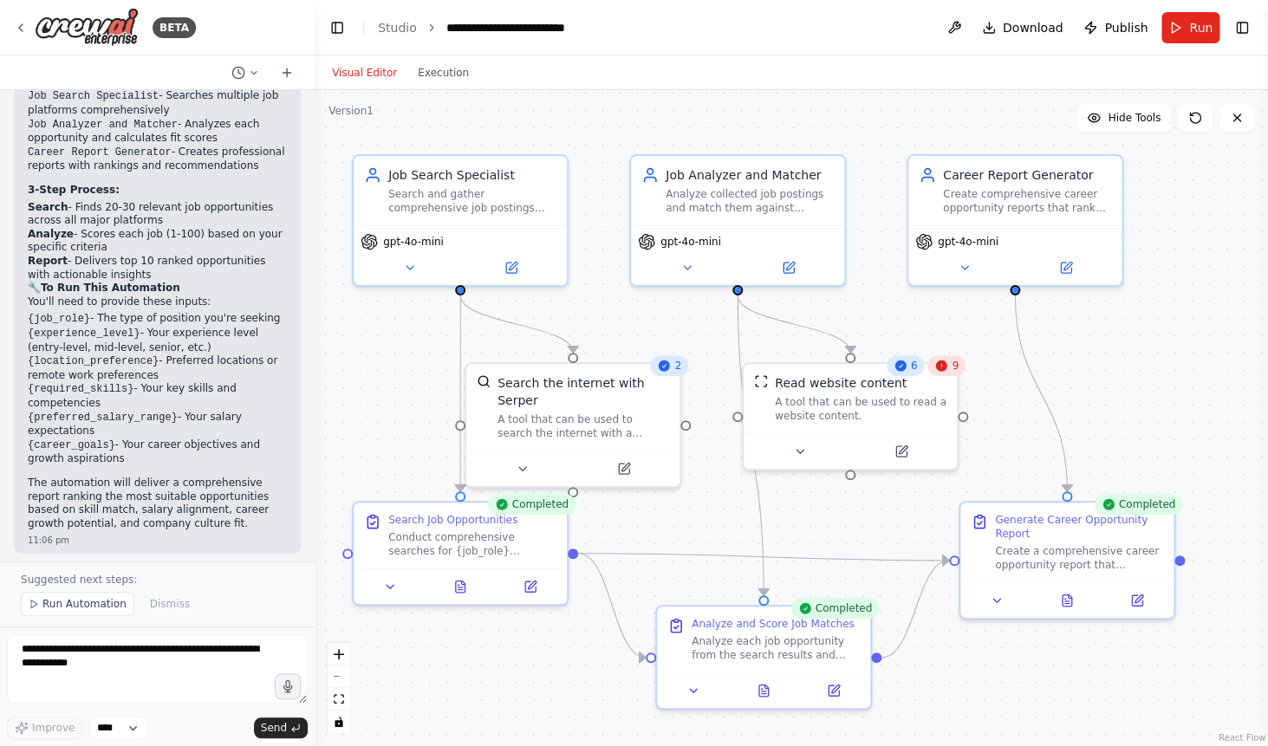
click at [22, 107] on div "Perfect! I've created a comprehensive Job Finder & Career Matcher automation th…" at bounding box center [157, 267] width 287 height 573
copy div "3-Step Process: Search - Finds 20-30 relevant job opportunities across all majo…"
click at [96, 228] on li "Analyze - Scores each job (1-100) based on your specific criteria" at bounding box center [157, 241] width 259 height 27
click at [46, 201] on strong "Search" at bounding box center [48, 207] width 40 height 12
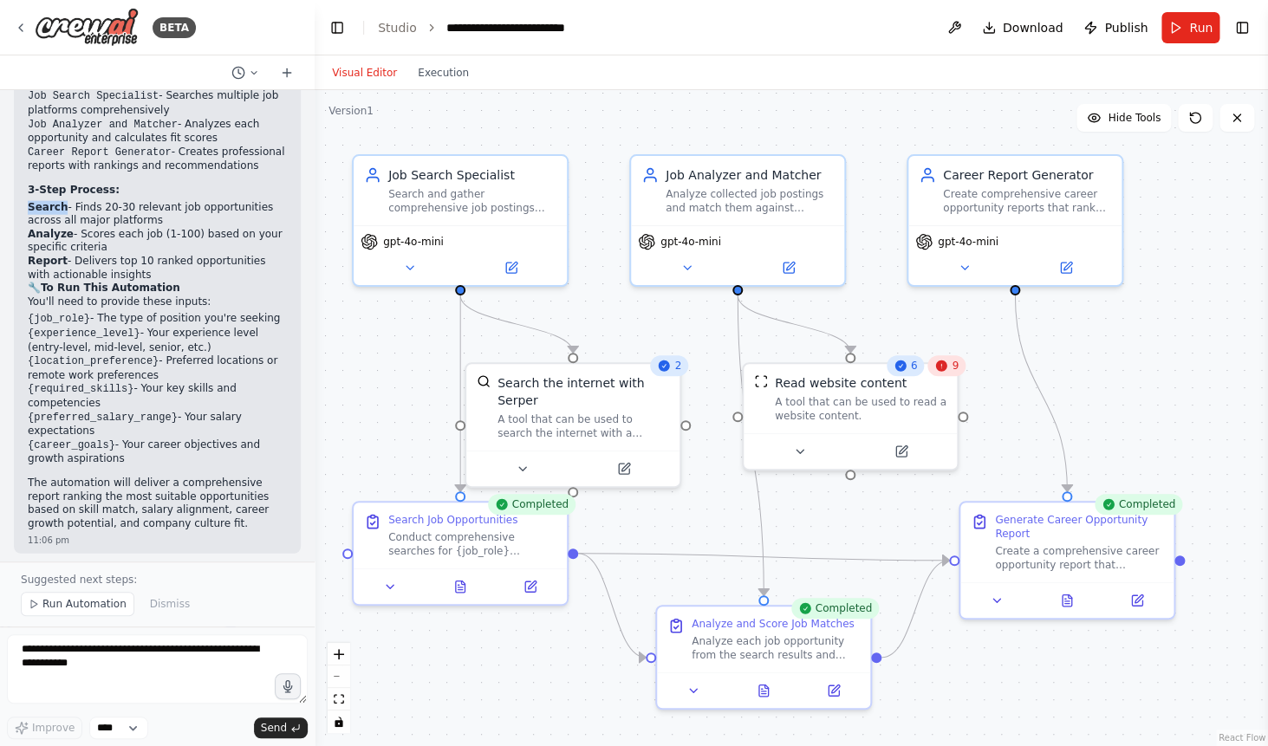
copy strong "Search"
click at [39, 228] on strong "Analyze" at bounding box center [51, 234] width 46 height 12
copy strong "Analyze"
click at [37, 255] on strong "Report" at bounding box center [48, 261] width 40 height 12
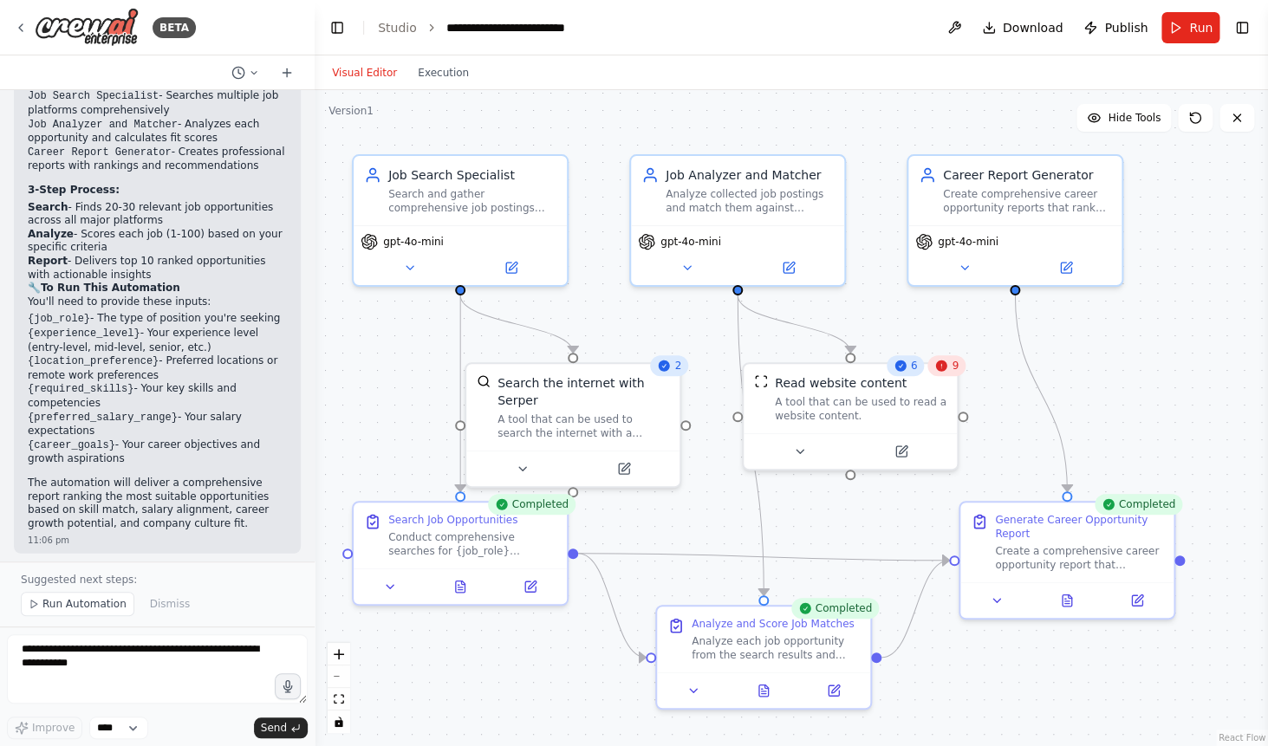
click at [37, 255] on strong "Report" at bounding box center [48, 261] width 40 height 12
copy strong "Report"
click at [1203, 318] on div ".deletable-edge-delete-btn { width: 20px; height: 20px; border: 0px solid #ffff…" at bounding box center [791, 418] width 953 height 656
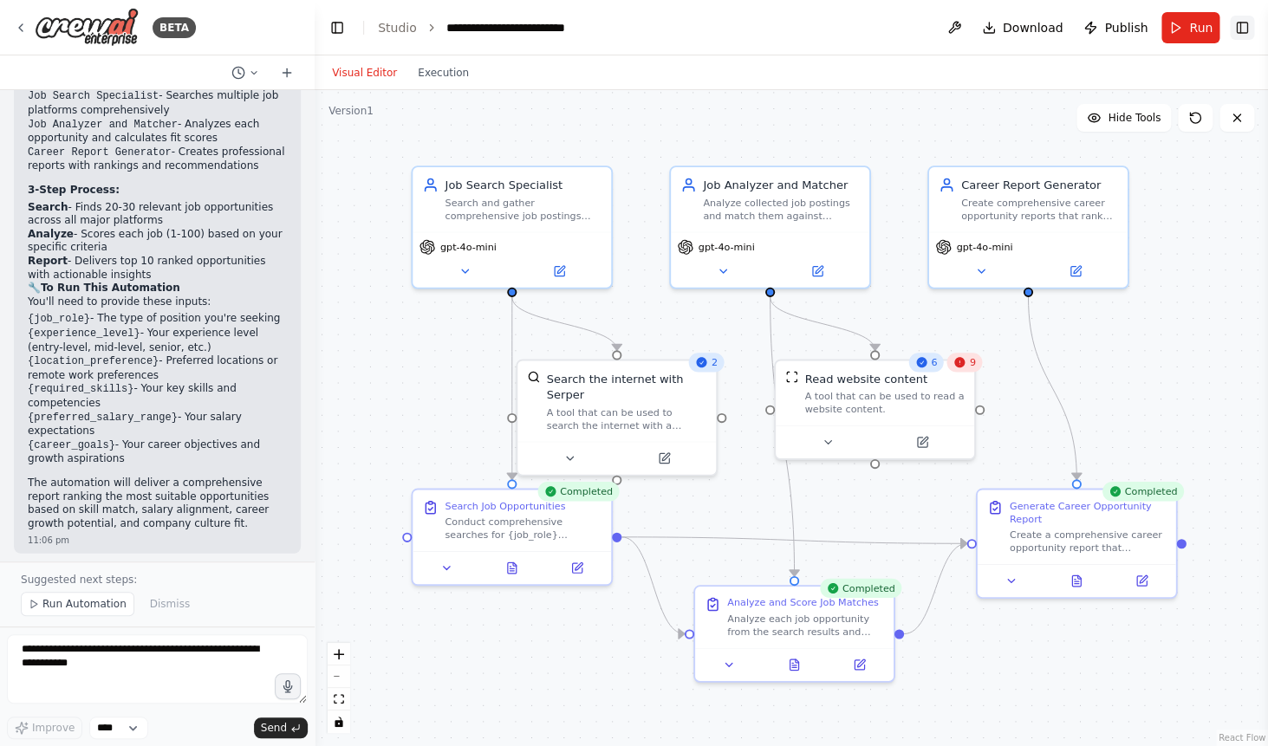
click at [1239, 33] on button "Toggle Right Sidebar" at bounding box center [1242, 28] width 24 height 24
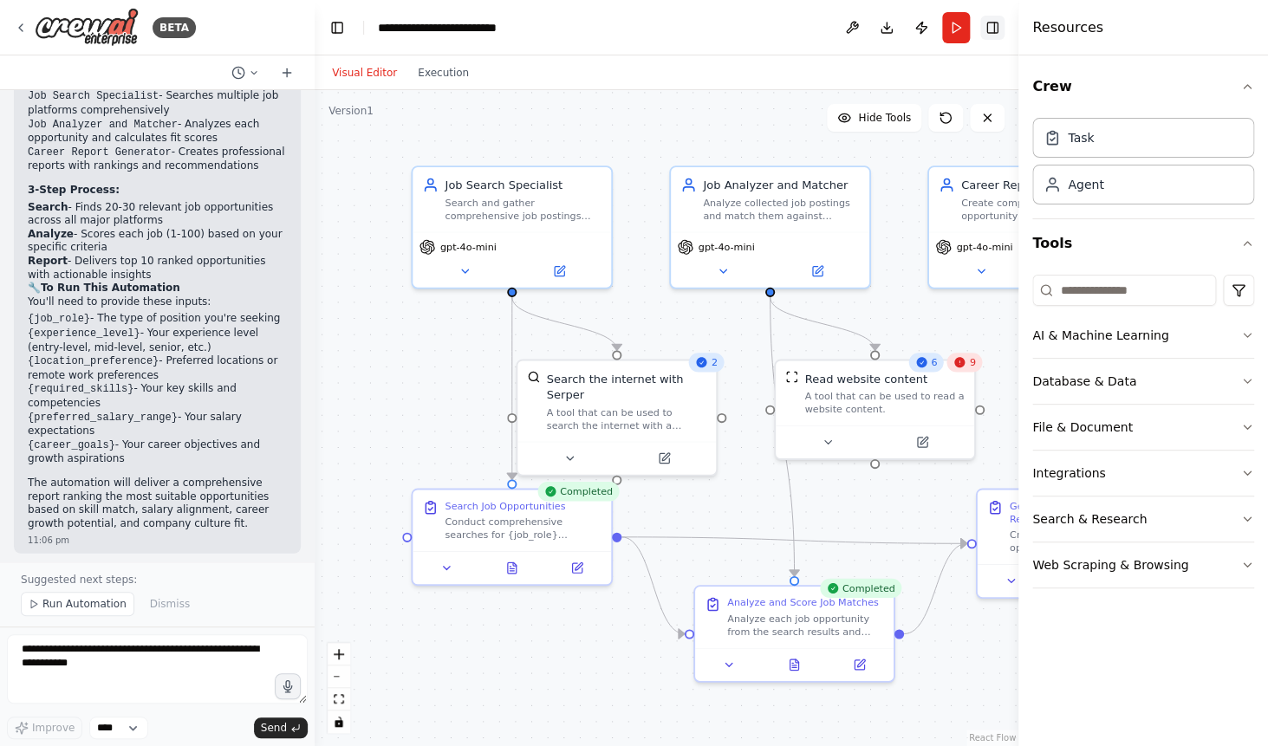
click at [995, 27] on button "Toggle Right Sidebar" at bounding box center [992, 28] width 24 height 24
